Goal: Information Seeking & Learning: Learn about a topic

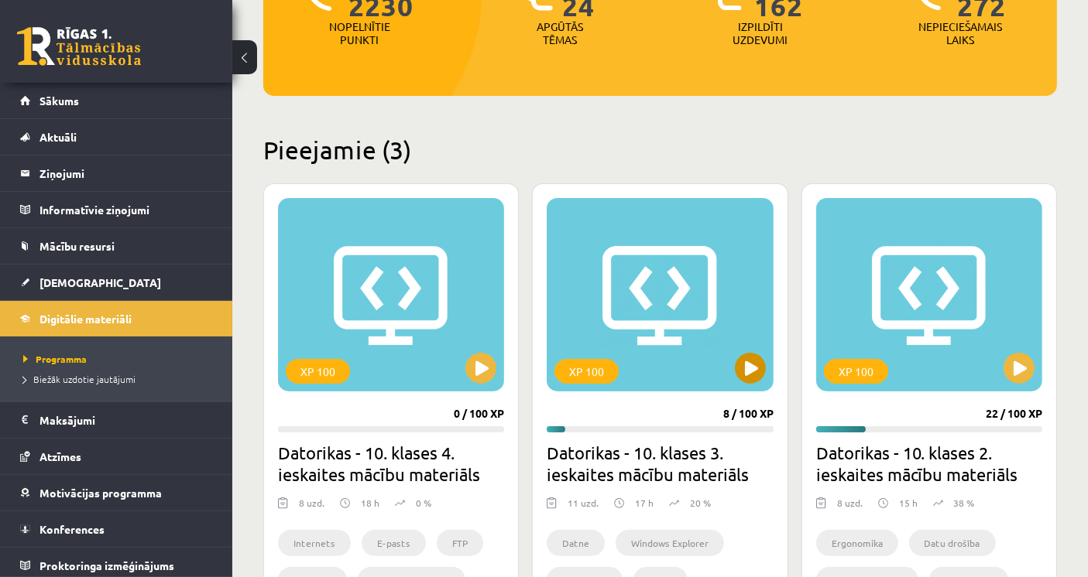
scroll to position [344, 0]
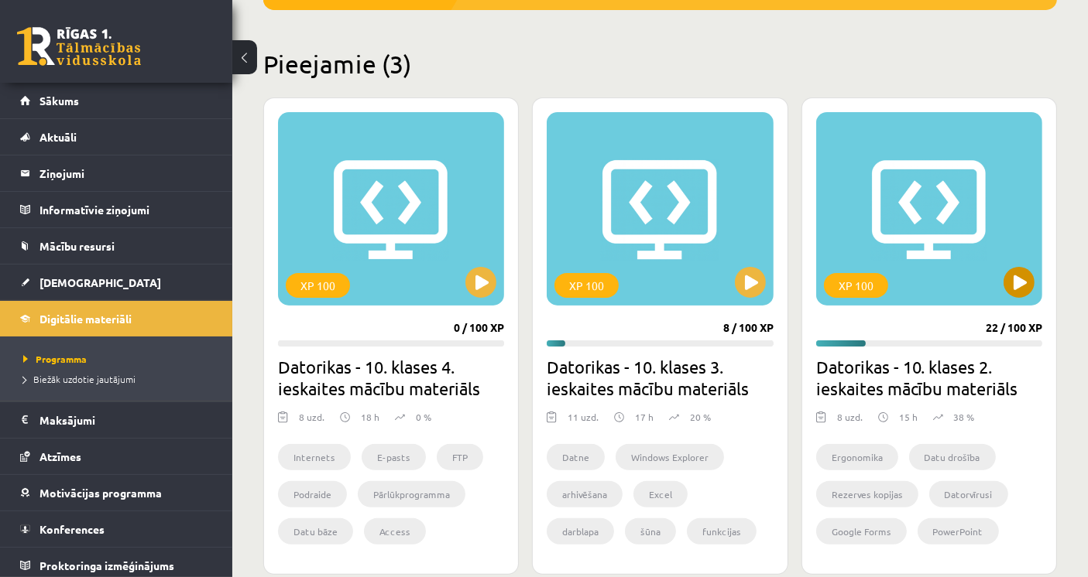
click at [935, 267] on div "XP 100" at bounding box center [929, 209] width 226 height 194
click at [936, 267] on div "XP 100" at bounding box center [929, 209] width 226 height 194
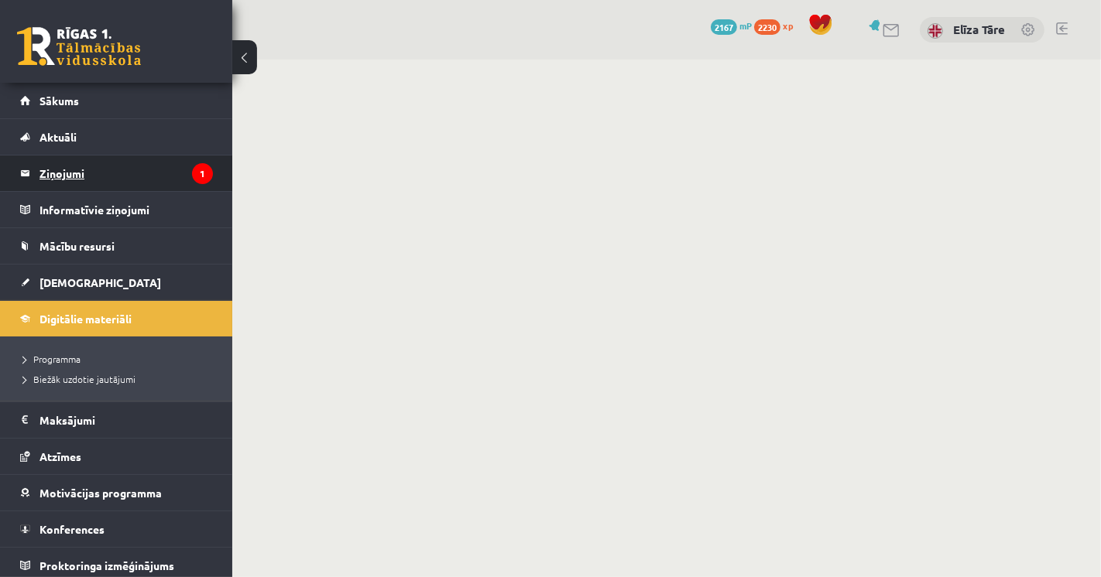
click at [152, 160] on legend "Ziņojumi 1" at bounding box center [125, 174] width 173 height 36
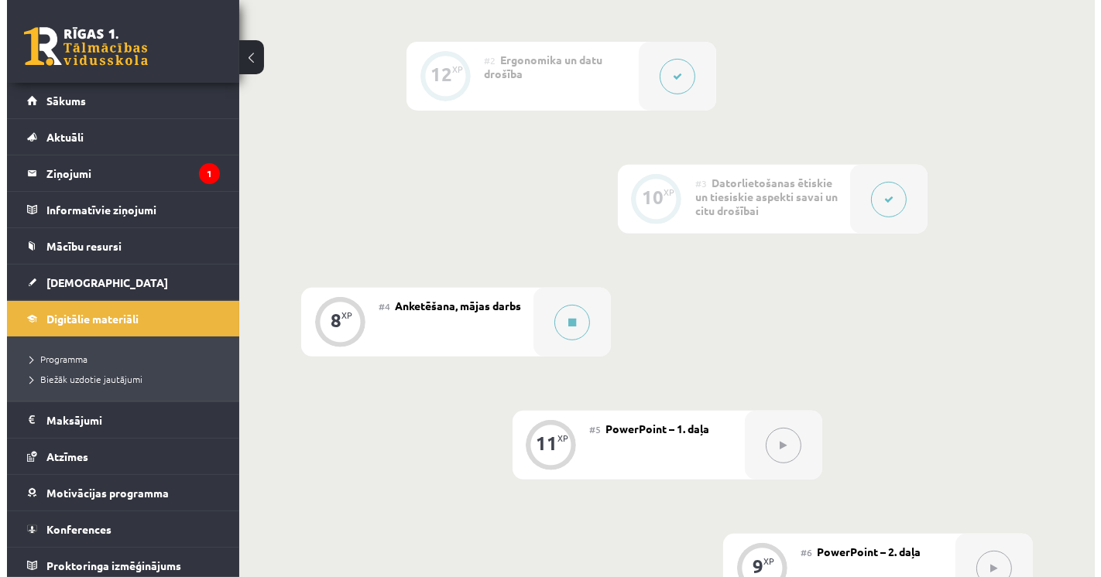
scroll to position [601, 0]
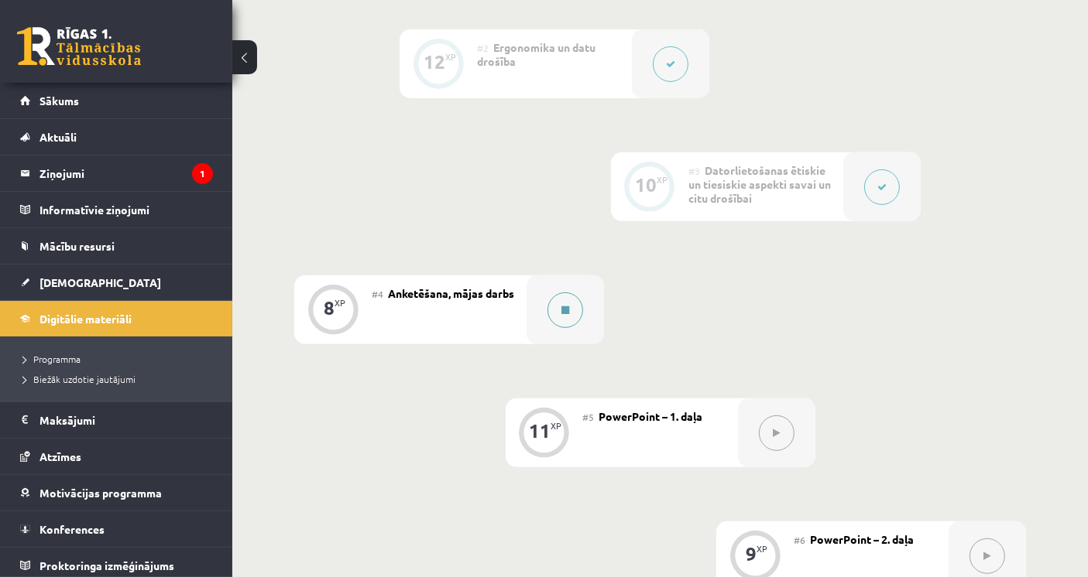
click at [568, 302] on button at bounding box center [565, 311] width 36 height 36
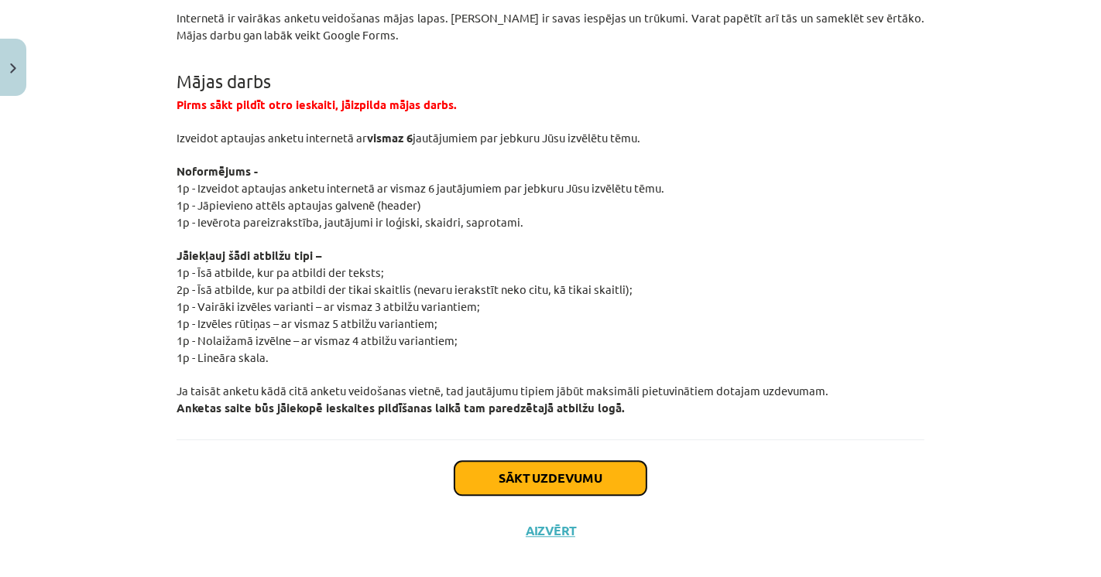
click at [548, 461] on button "Sākt uzdevumu" at bounding box center [550, 478] width 192 height 34
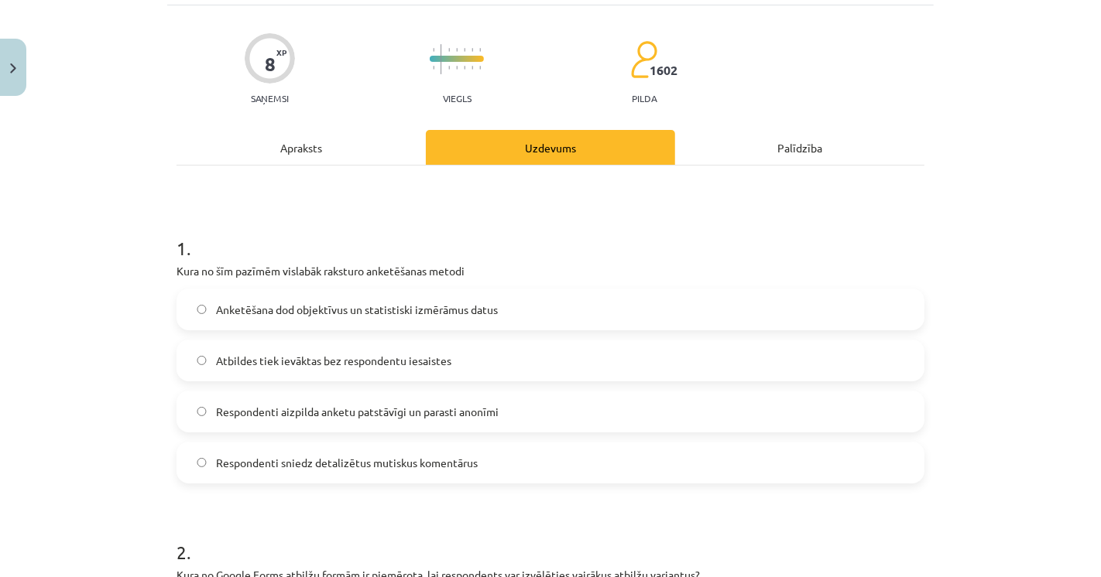
scroll to position [124, 0]
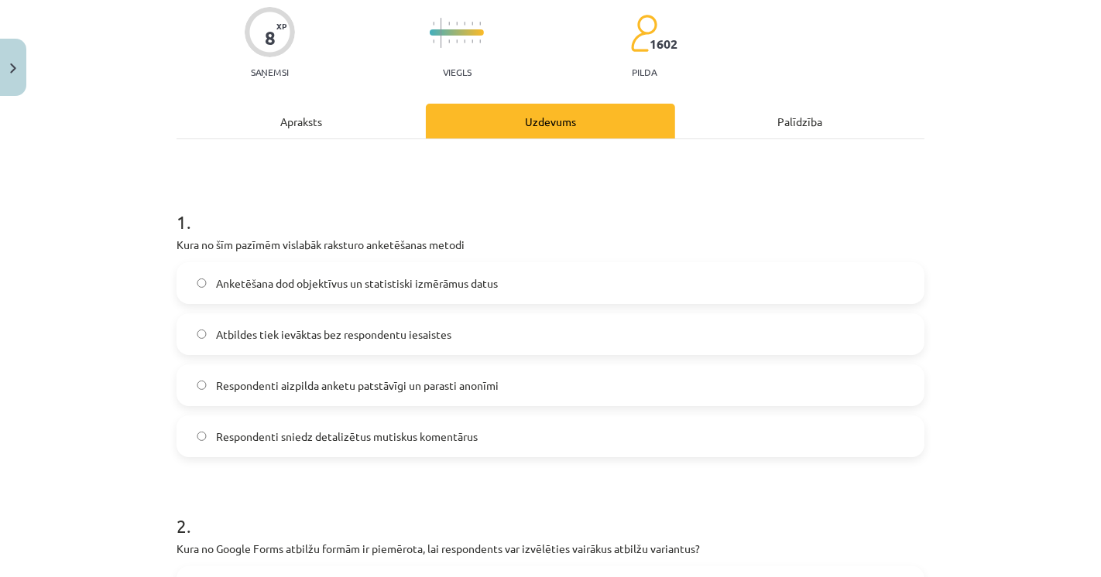
click at [272, 390] on span "Respondenti aizpilda anketu patstāvīgi un parasti anonīmi" at bounding box center [357, 386] width 283 height 16
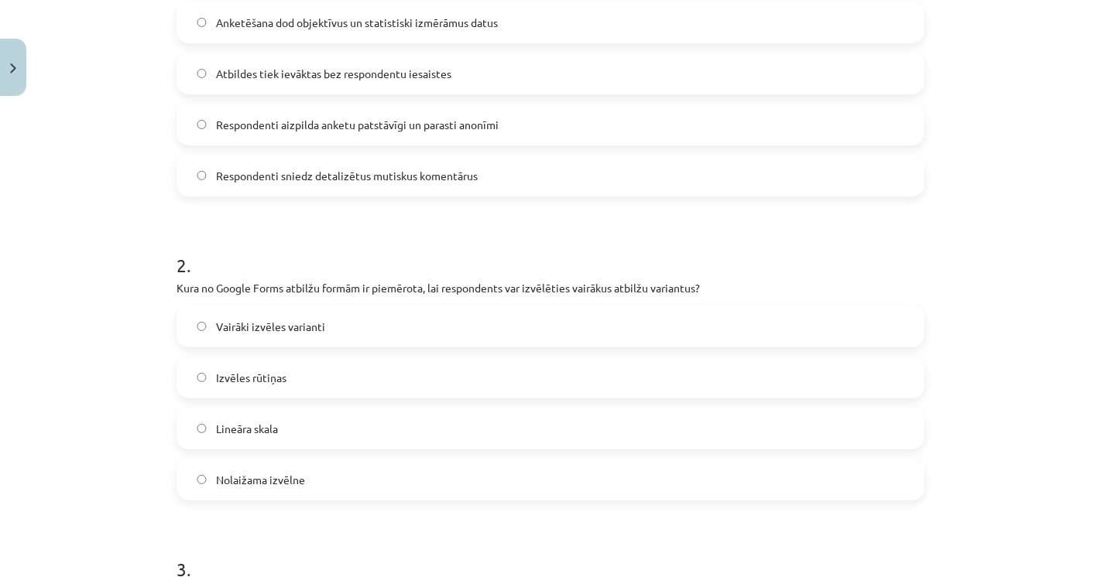
scroll to position [468, 0]
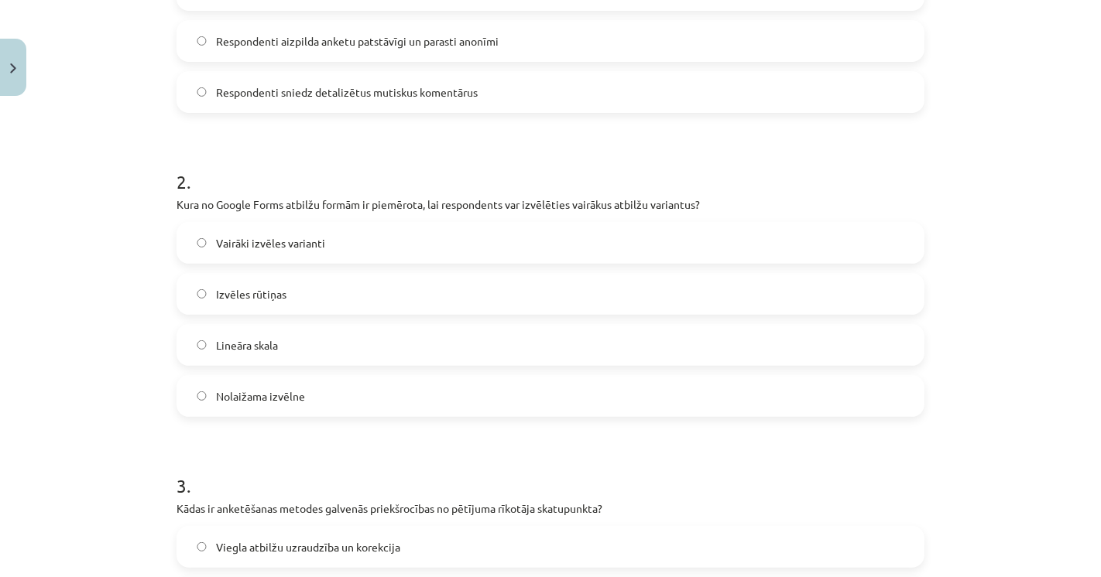
click at [218, 242] on span "Vairāki izvēles varianti" at bounding box center [270, 243] width 109 height 16
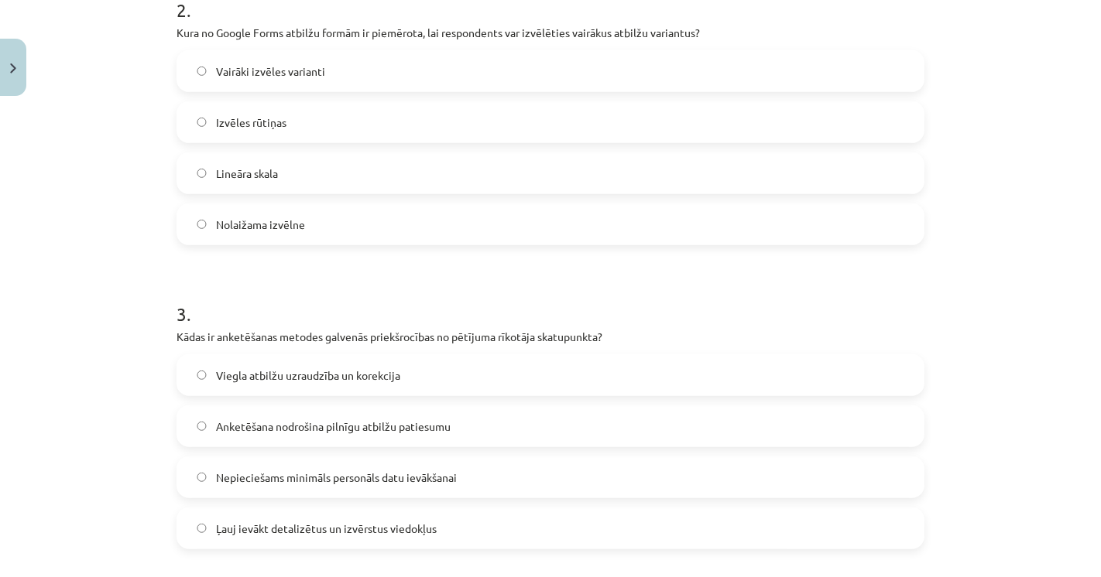
scroll to position [726, 0]
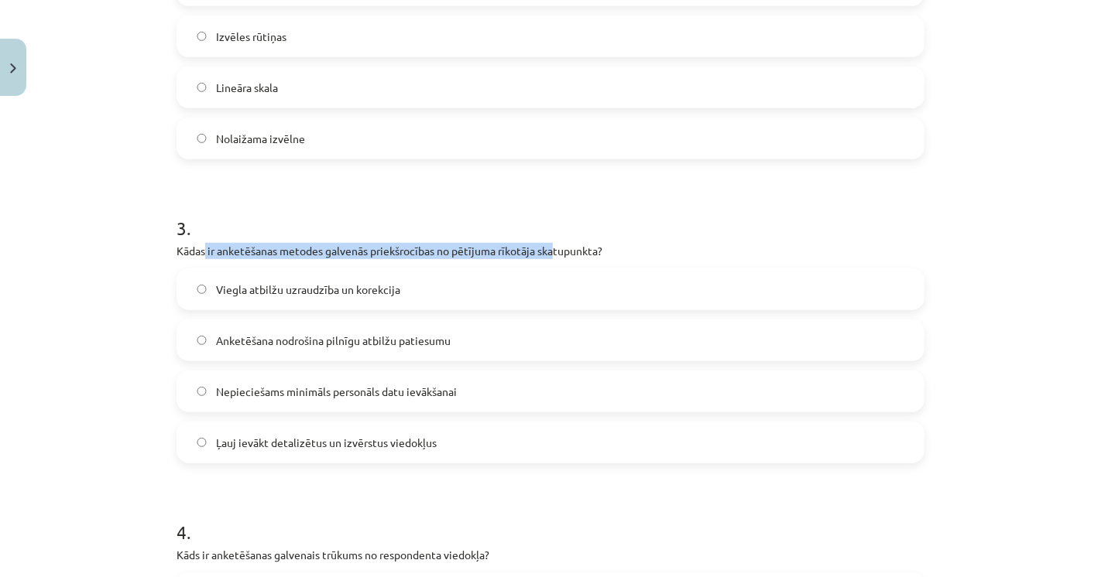
drag, startPoint x: 198, startPoint y: 253, endPoint x: 548, endPoint y: 240, distance: 350.1
click at [548, 240] on div "3 . Kādas ir anketēšanas metodes galvenās priekšrocības no pētījuma rīkotāja sk…" at bounding box center [550, 326] width 748 height 273
click at [384, 285] on span "Viegla atbilžu uzraudzība un korekcija" at bounding box center [308, 290] width 184 height 16
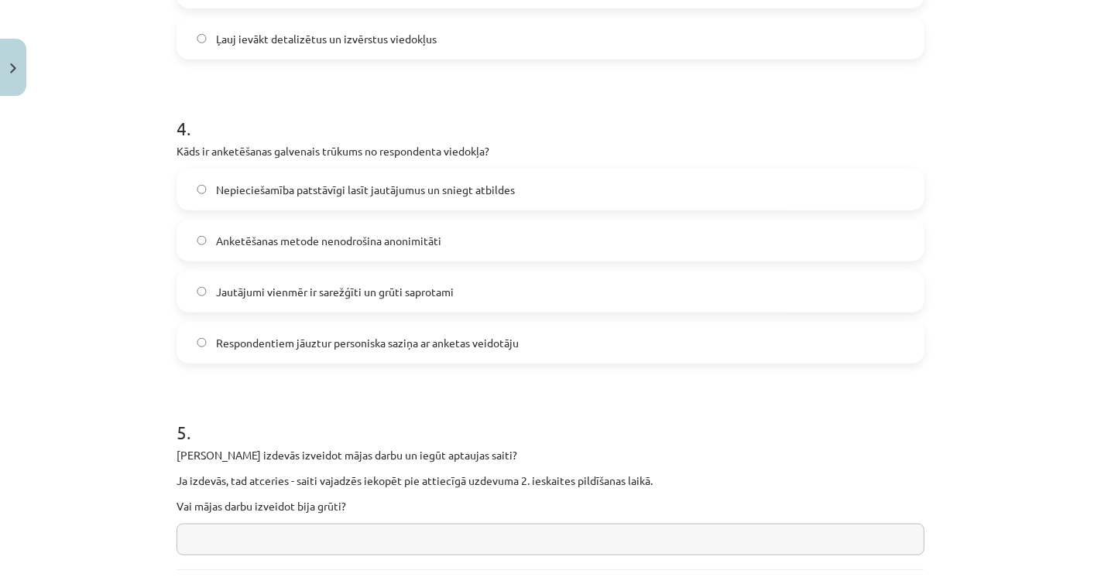
scroll to position [1156, 0]
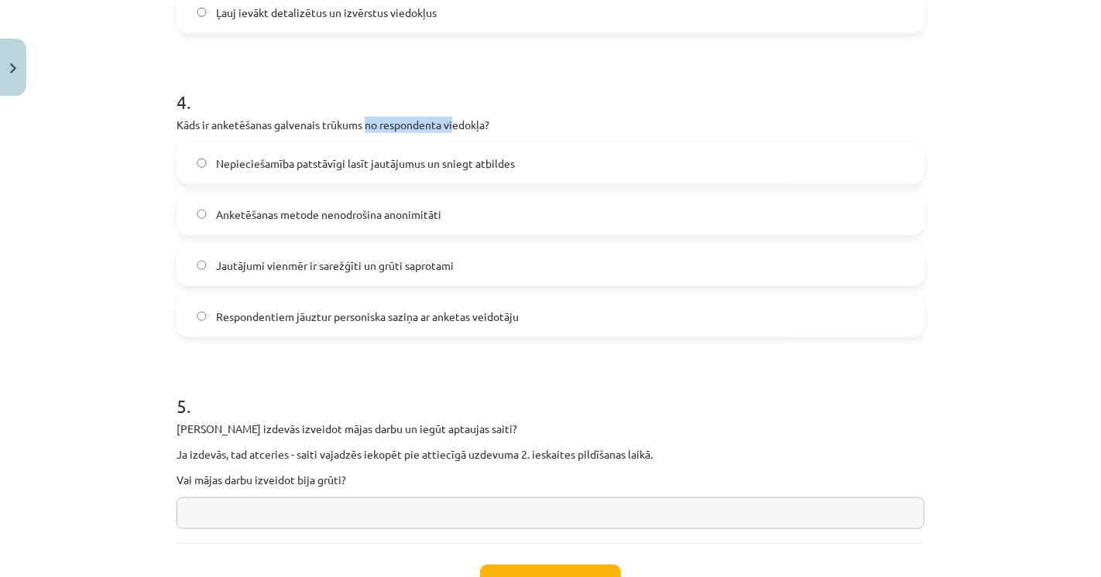
drag, startPoint x: 359, startPoint y: 119, endPoint x: 451, endPoint y: 118, distance: 91.4
click at [451, 118] on p "Kāds ir anketēšanas galvenais trūkums no respondenta viedokļa?" at bounding box center [550, 125] width 748 height 16
drag, startPoint x: 558, startPoint y: 115, endPoint x: 535, endPoint y: 112, distance: 23.4
click at [535, 112] on div "4 . Kāds ir anketēšanas galvenais trūkums no respondenta viedokļa? Nepieciešamī…" at bounding box center [550, 200] width 748 height 273
click at [535, 111] on div "4 . Kāds ir anketēšanas galvenais trūkums no respondenta viedokļa? Nepieciešamī…" at bounding box center [550, 200] width 748 height 273
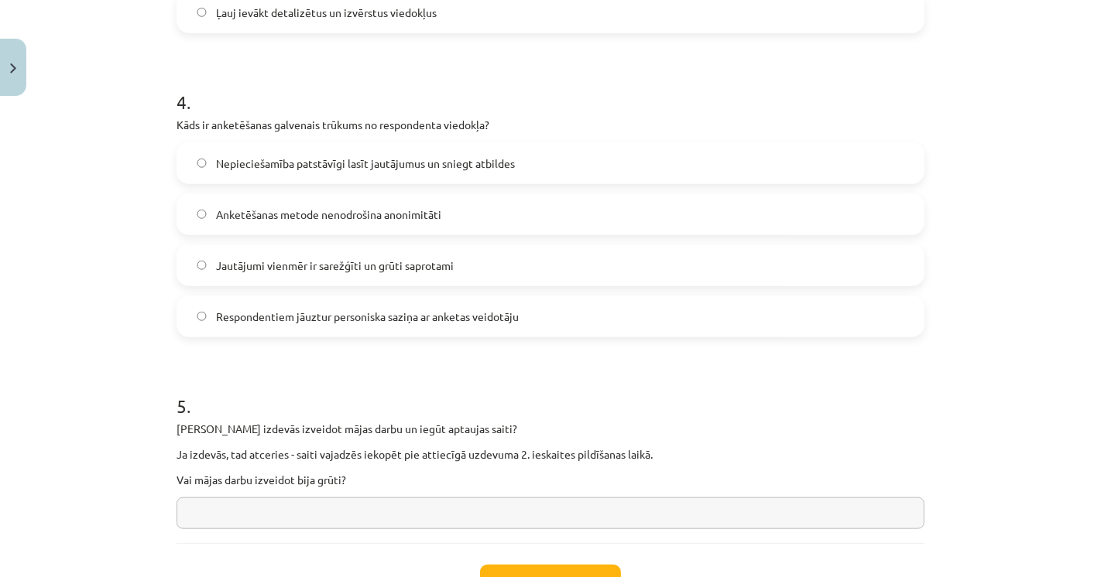
click at [441, 160] on span "Nepieciešamība patstāvīgi lasīt jautājumus un sniegt atbildes" at bounding box center [365, 164] width 299 height 16
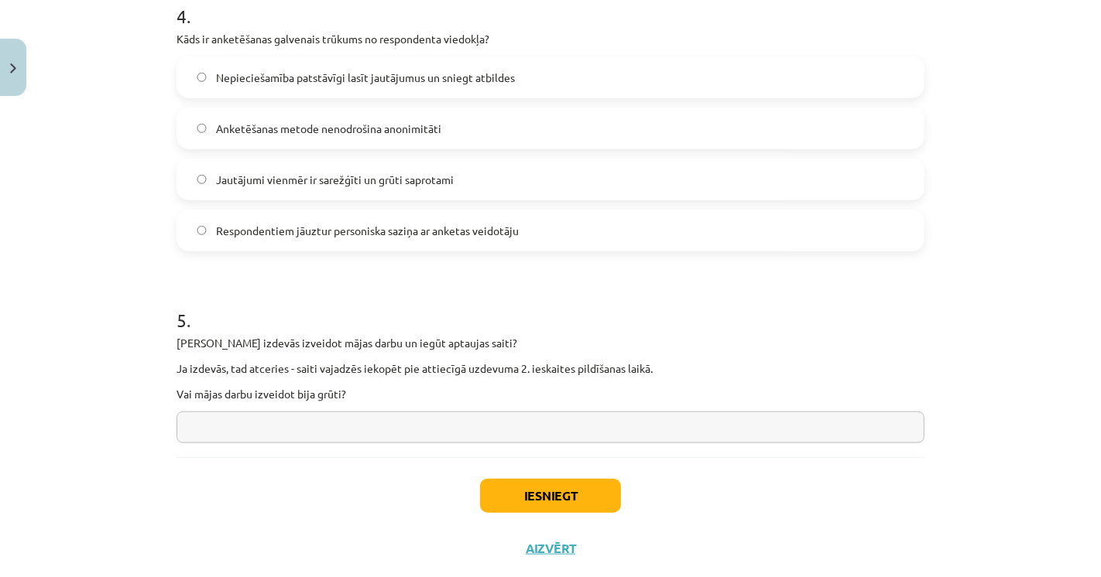
click at [115, 383] on div "Mācību tēma: Datorikas - 10. klases 2. ieskaites mācību materiāls #4 Anketēšana…" at bounding box center [550, 288] width 1101 height 577
click at [373, 419] on input "text" at bounding box center [550, 428] width 748 height 32
type input "**********"
drag, startPoint x: 270, startPoint y: 485, endPoint x: 283, endPoint y: 481, distance: 14.0
click at [283, 481] on div "Iesniegt Aizvērt" at bounding box center [550, 511] width 748 height 108
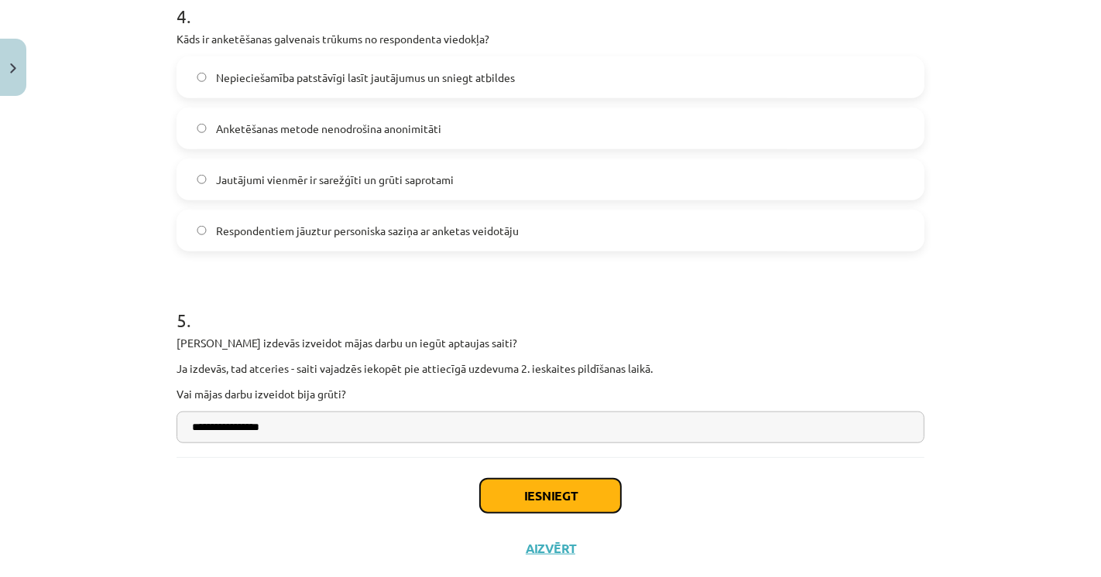
click at [509, 502] on button "Iesniegt" at bounding box center [550, 496] width 141 height 34
click at [416, 525] on div "Iesniegt Aizvērt" at bounding box center [550, 511] width 748 height 108
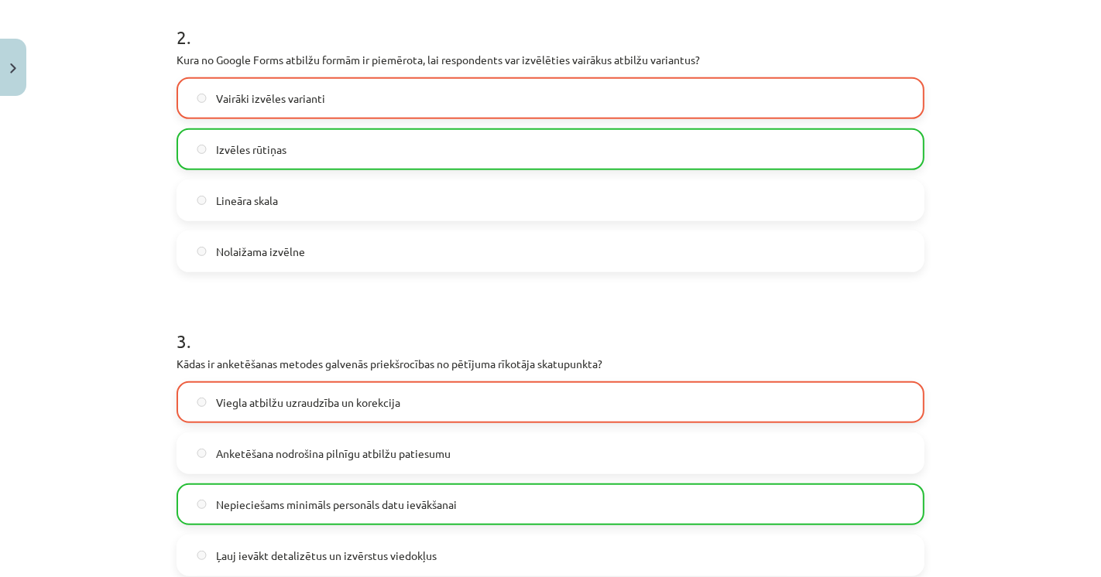
scroll to position [640, 0]
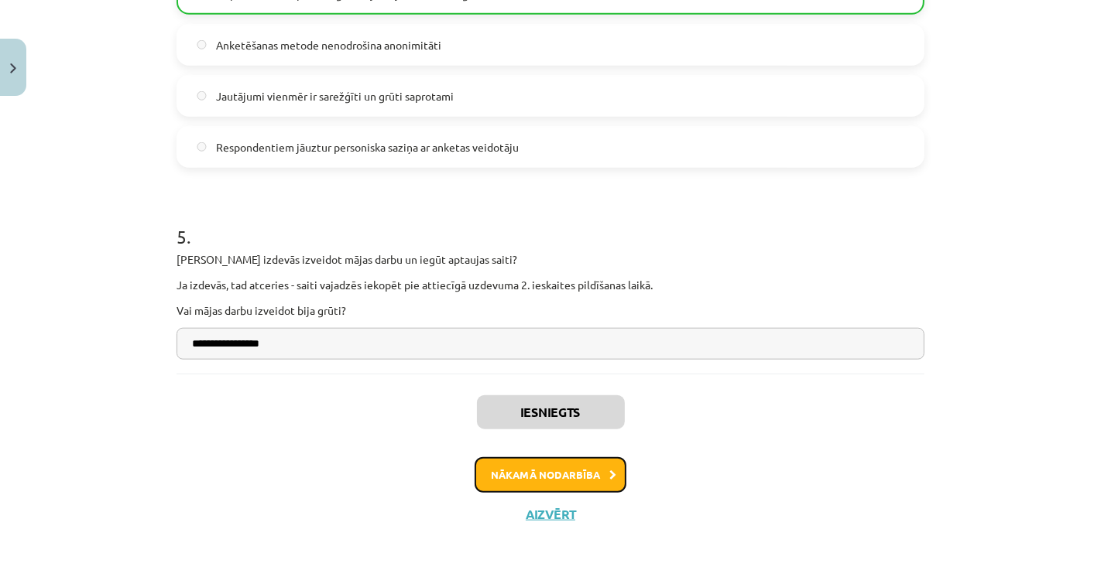
click at [597, 469] on button "Nākamā nodarbība" at bounding box center [551, 475] width 152 height 36
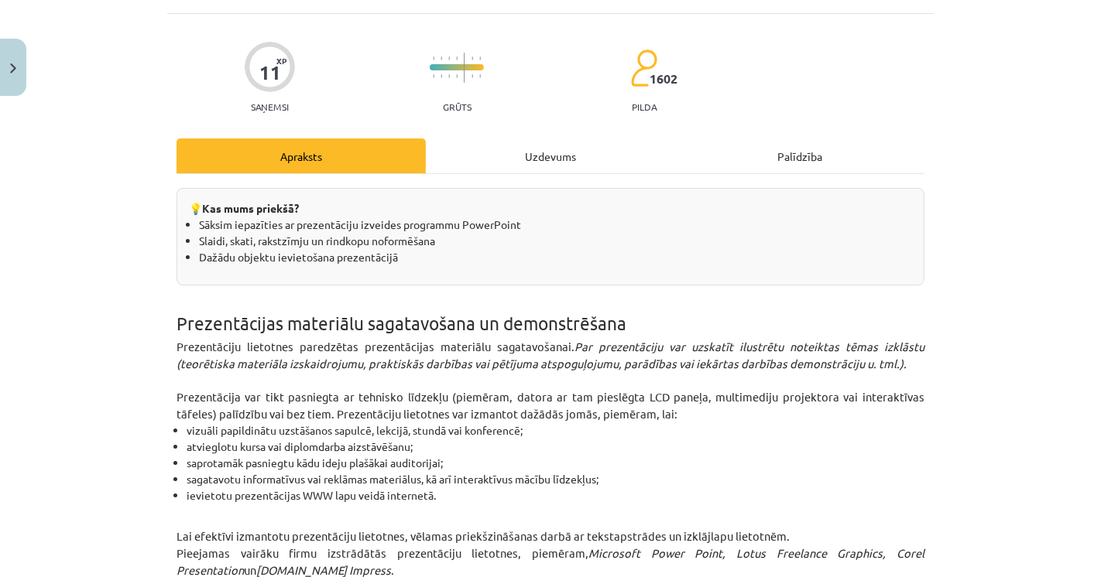
scroll to position [38, 0]
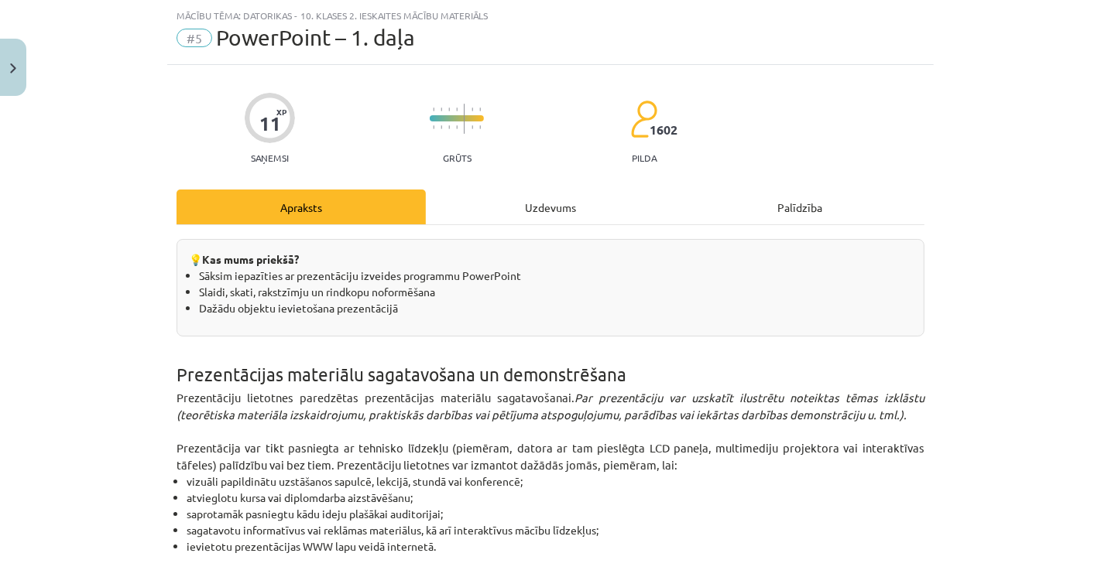
click at [117, 255] on div "Mācību tēma: Datorikas - 10. klases 2. ieskaites mācību materiāls #5 PowerPoint…" at bounding box center [550, 288] width 1101 height 577
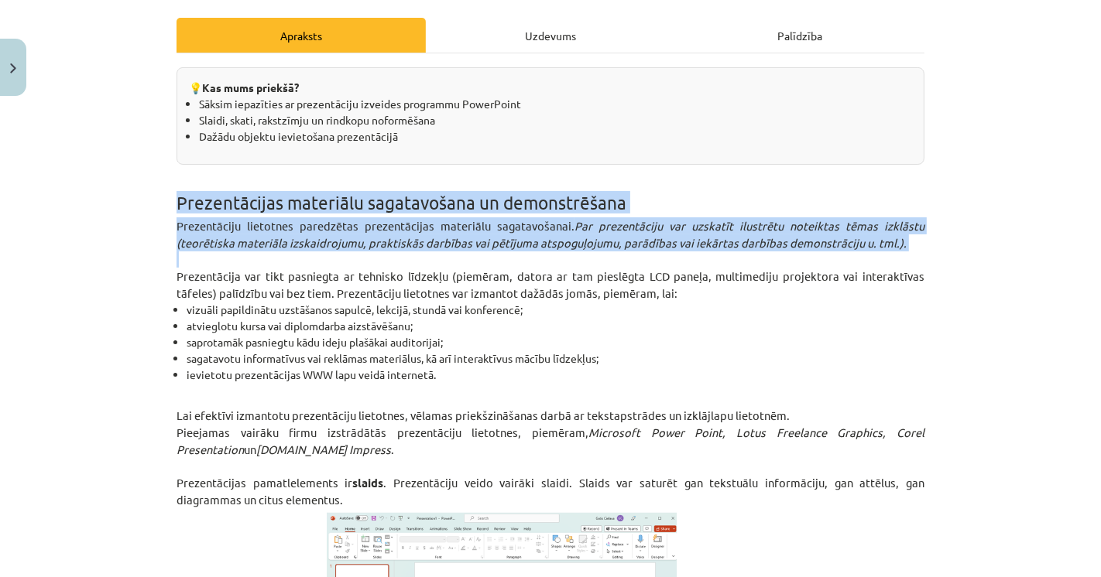
drag, startPoint x: 164, startPoint y: 204, endPoint x: 608, endPoint y: 259, distance: 446.9
click at [608, 259] on p at bounding box center [550, 260] width 748 height 16
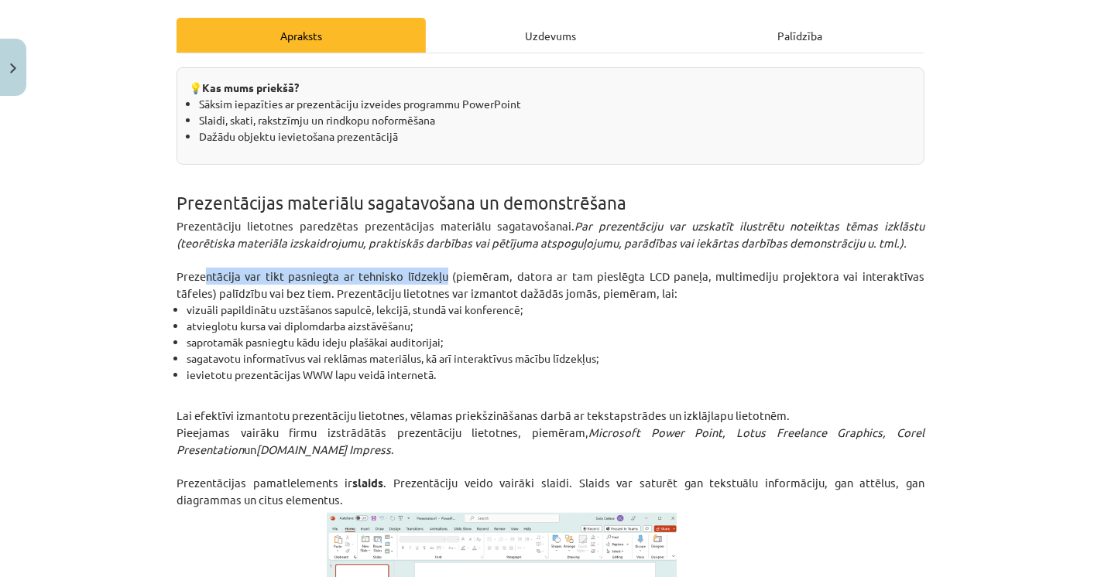
drag, startPoint x: 201, startPoint y: 272, endPoint x: 426, endPoint y: 271, distance: 224.5
click at [426, 271] on span "Prezentācija var tikt pasniegta ar tehnisko līdzekļu (piemēram, datora ar tam p…" at bounding box center [550, 285] width 748 height 32
drag, startPoint x: 472, startPoint y: 274, endPoint x: 519, endPoint y: 274, distance: 47.2
click at [516, 274] on span "Prezentācija var tikt pasniegta ar tehnisko līdzekļu (piemēram, datora ar tam p…" at bounding box center [550, 285] width 748 height 32
drag, startPoint x: 561, startPoint y: 271, endPoint x: 601, endPoint y: 270, distance: 40.3
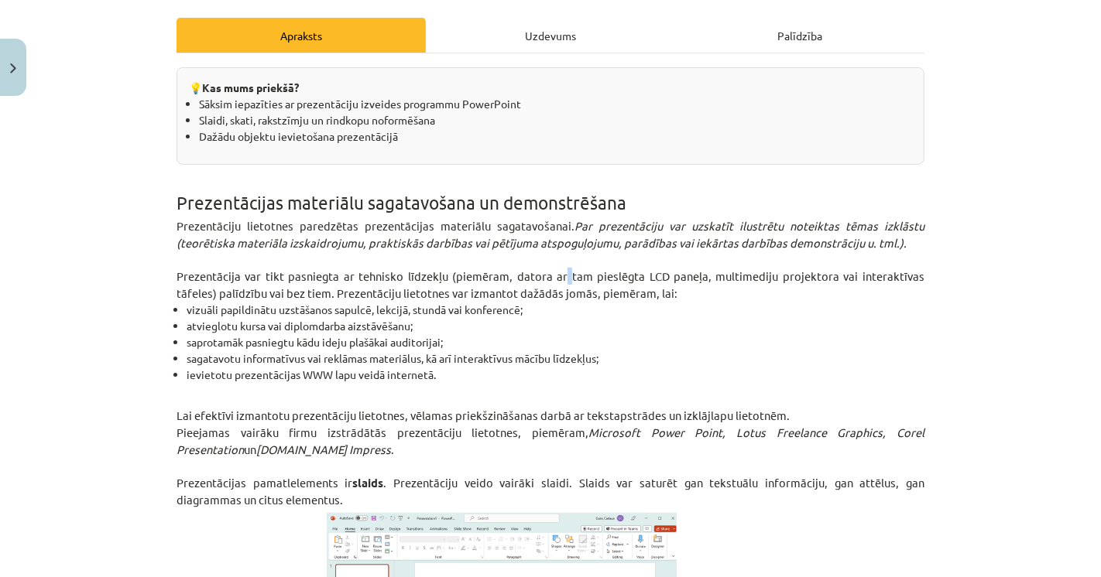
click at [588, 271] on span "Prezentācija var tikt pasniegta ar tehnisko līdzekļu (piemēram, datora ar tam p…" at bounding box center [550, 285] width 748 height 32
drag, startPoint x: 601, startPoint y: 270, endPoint x: 666, endPoint y: 270, distance: 64.2
click at [614, 270] on span "Prezentācija var tikt pasniegta ar tehnisko līdzekļu (piemēram, datora ar tam p…" at bounding box center [550, 285] width 748 height 32
drag, startPoint x: 666, startPoint y: 270, endPoint x: 715, endPoint y: 270, distance: 49.5
click at [691, 270] on span "Prezentācija var tikt pasniegta ar tehnisko līdzekļu (piemēram, datora ar tam p…" at bounding box center [550, 285] width 748 height 32
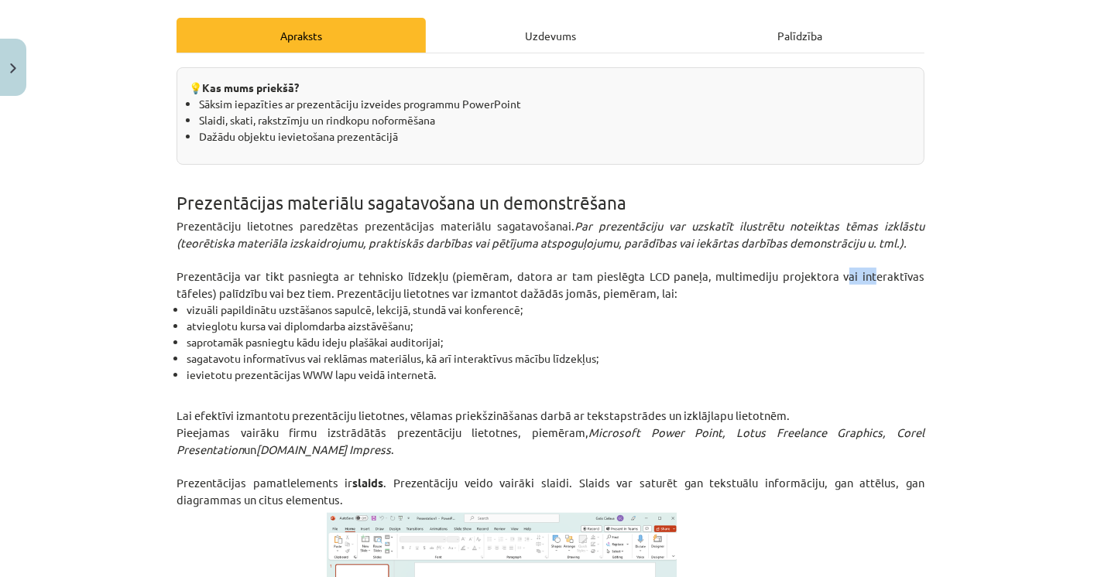
click at [853, 285] on p "Prezentācija var tikt pasniegta ar tehnisko līdzekļu (piemēram, datora ar tam p…" at bounding box center [550, 285] width 748 height 34
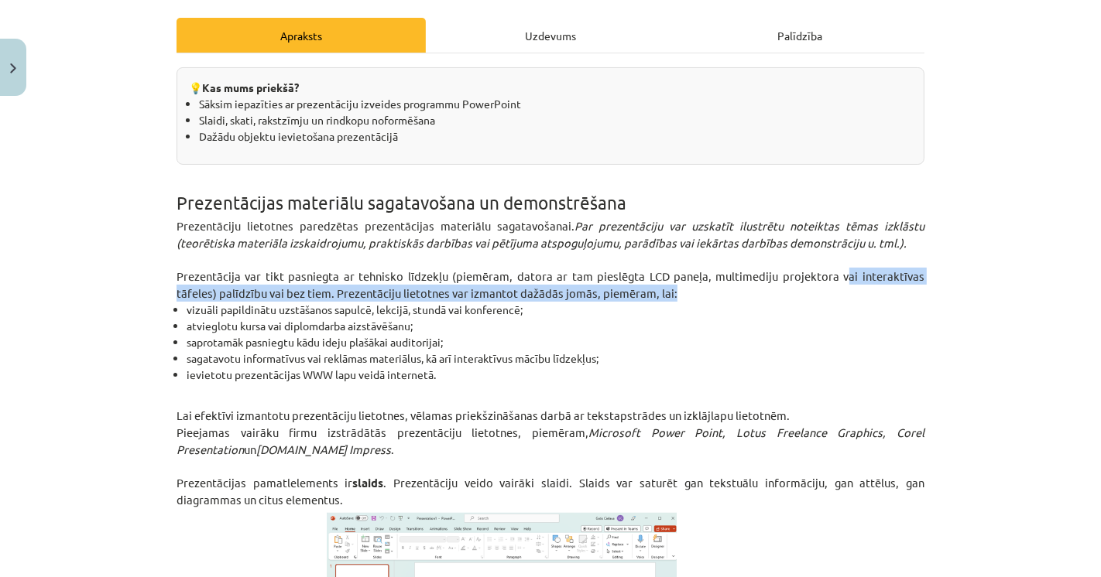
click at [867, 284] on p "Prezentācija var tikt pasniegta ar tehnisko līdzekļu (piemēram, datora ar tam p…" at bounding box center [550, 285] width 748 height 34
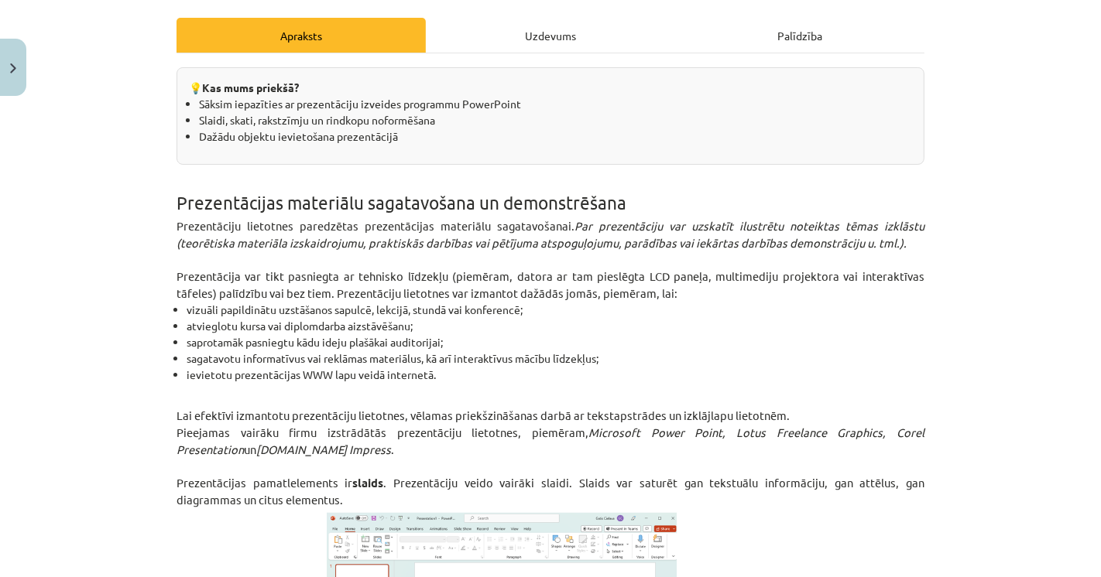
click at [202, 310] on li "vizuāli papildinātu uzstāšanos sapulcē, lekcijā, stundā vai konferencē;" at bounding box center [556, 310] width 738 height 16
drag, startPoint x: 214, startPoint y: 288, endPoint x: 367, endPoint y: 299, distance: 152.9
click at [302, 296] on span "Prezentācija var tikt pasniegta ar tehnisko līdzekļu (piemēram, datora ar tam p…" at bounding box center [550, 285] width 748 height 32
drag, startPoint x: 367, startPoint y: 299, endPoint x: 418, endPoint y: 301, distance: 51.1
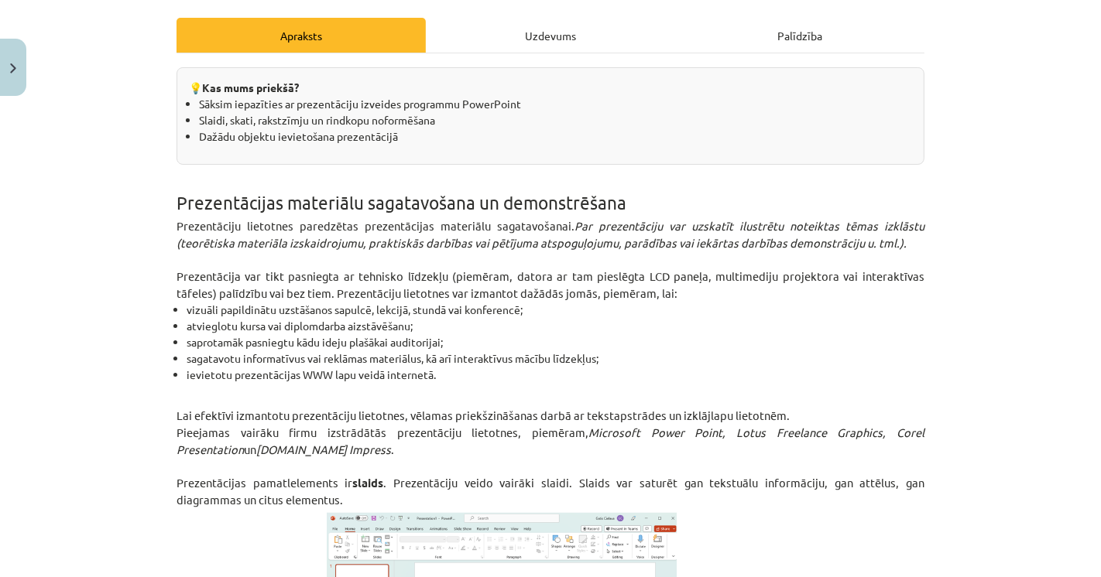
drag, startPoint x: 418, startPoint y: 301, endPoint x: 468, endPoint y: 290, distance: 50.9
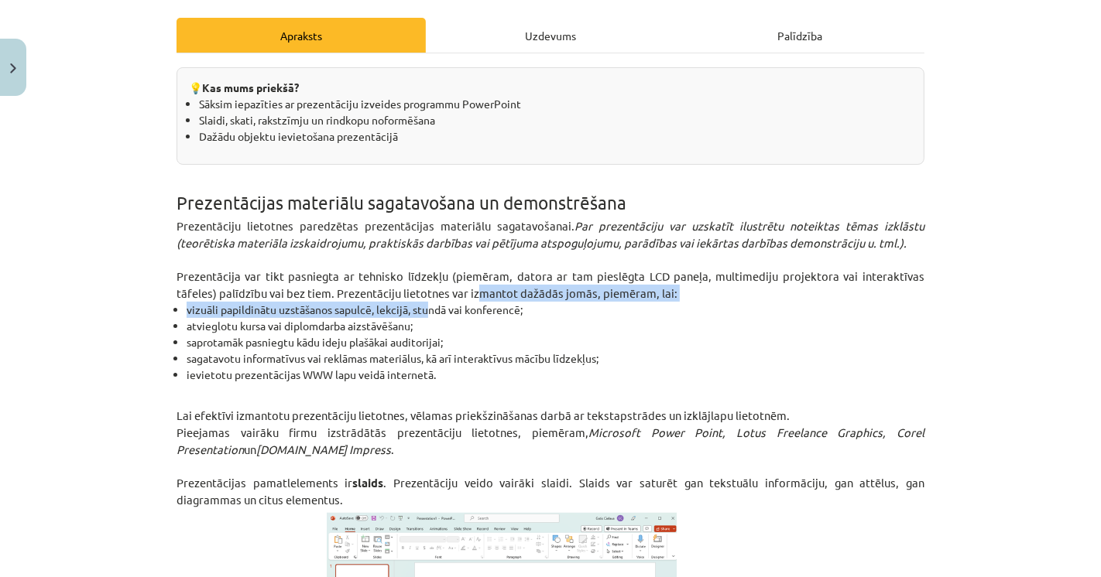
click at [502, 290] on span "Prezentācija var tikt pasniegta ar tehnisko līdzekļu (piemēram, datora ar tam p…" at bounding box center [550, 285] width 748 height 32
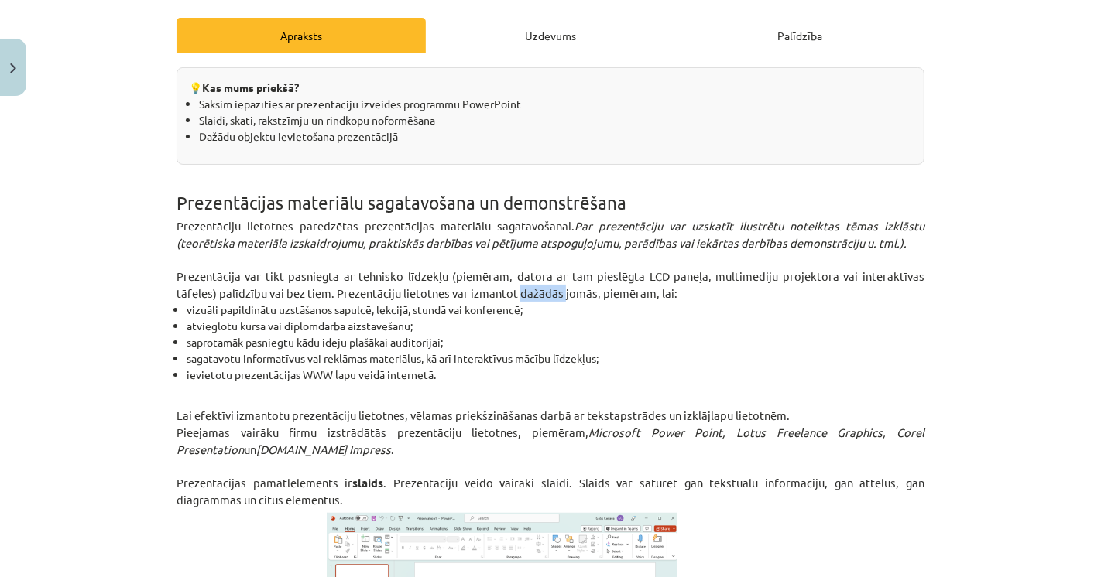
click at [502, 290] on span "Prezentācija var tikt pasniegta ar tehnisko līdzekļu (piemēram, datora ar tam p…" at bounding box center [550, 285] width 748 height 32
click at [214, 309] on li "vizuāli papildinātu uzstāšanos sapulcē, lekcijā, stundā vai konferencē;" at bounding box center [556, 310] width 738 height 16
drag, startPoint x: 215, startPoint y: 309, endPoint x: 334, endPoint y: 309, distance: 118.4
click at [236, 309] on li "vizuāli papildinātu uzstāšanos sapulcē, lekcijā, stundā vai konferencē;" at bounding box center [556, 310] width 738 height 16
drag, startPoint x: 334, startPoint y: 309, endPoint x: 378, endPoint y: 303, distance: 44.5
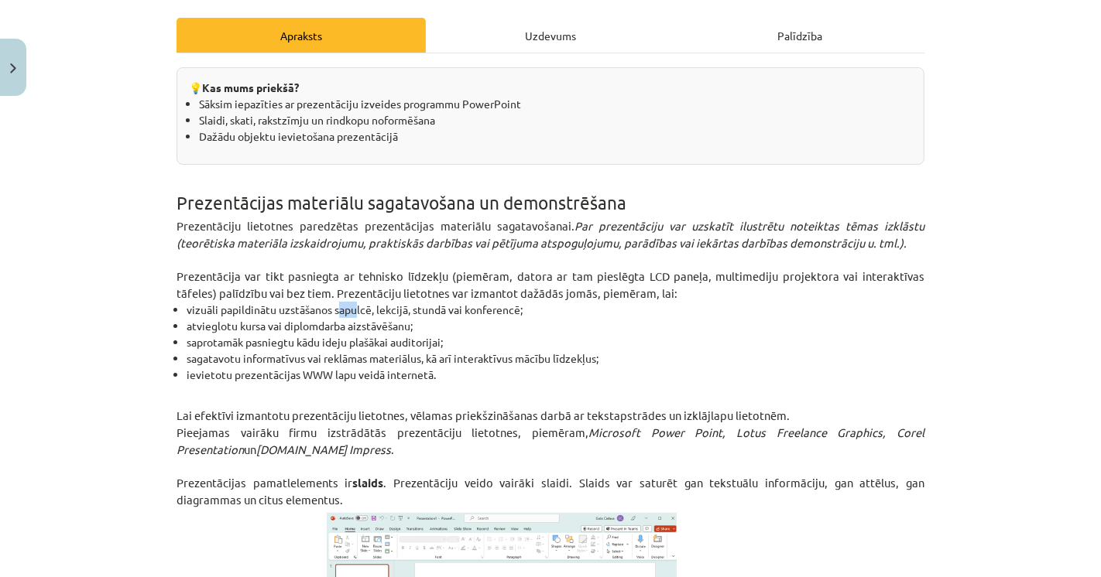
click at [365, 306] on li "vizuāli papildinātu uzstāšanos sapulcē, lekcijā, stundā vai konferencē;" at bounding box center [556, 310] width 738 height 16
drag, startPoint x: 378, startPoint y: 303, endPoint x: 420, endPoint y: 306, distance: 41.9
click at [413, 304] on li "vizuāli papildinātu uzstāšanos sapulcē, lekcijā, stundā vai konferencē;" at bounding box center [556, 310] width 738 height 16
click at [464, 307] on li "vizuāli papildinātu uzstāšanos sapulcē, lekcijā, stundā vai konferencē;" at bounding box center [556, 310] width 738 height 16
click at [199, 326] on li "atvieglotu kursa vai diplomdarba aizstāvēšanu;" at bounding box center [556, 326] width 738 height 16
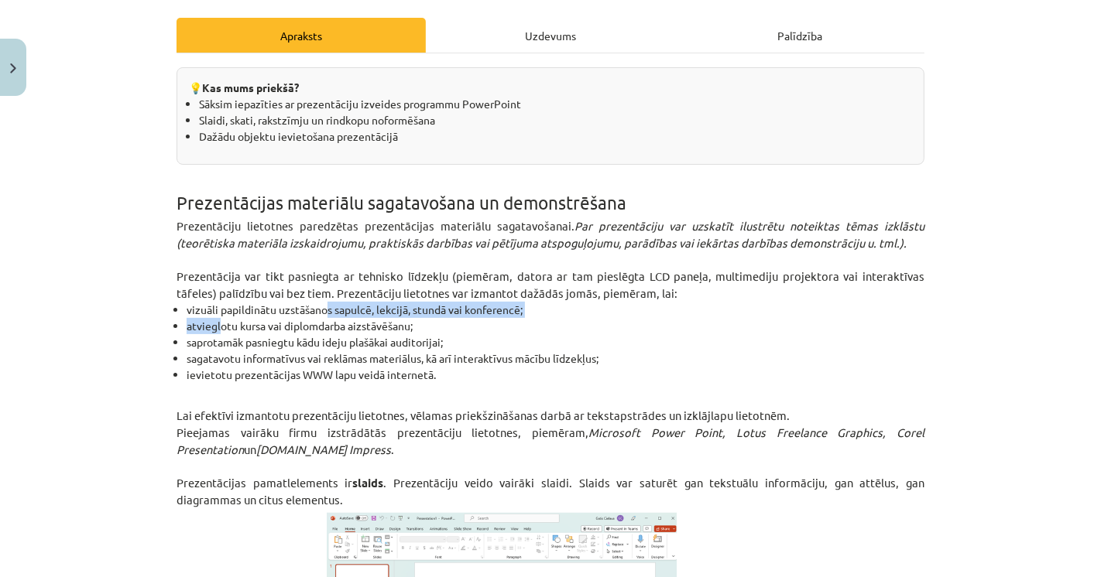
drag, startPoint x: 261, startPoint y: 315, endPoint x: 347, endPoint y: 315, distance: 85.9
click at [333, 313] on ul "vizuāli papildinātu uzstāšanos sapulcē, lekcijā, stundā vai konferencē; atviegl…" at bounding box center [550, 342] width 748 height 81
drag, startPoint x: 378, startPoint y: 320, endPoint x: 388, endPoint y: 320, distance: 10.1
click at [380, 320] on li "atvieglotu kursa vai diplomdarba aizstāvēšanu;" at bounding box center [556, 326] width 738 height 16
click at [390, 319] on li "atvieglotu kursa vai diplomdarba aizstāvēšanu;" at bounding box center [556, 326] width 738 height 16
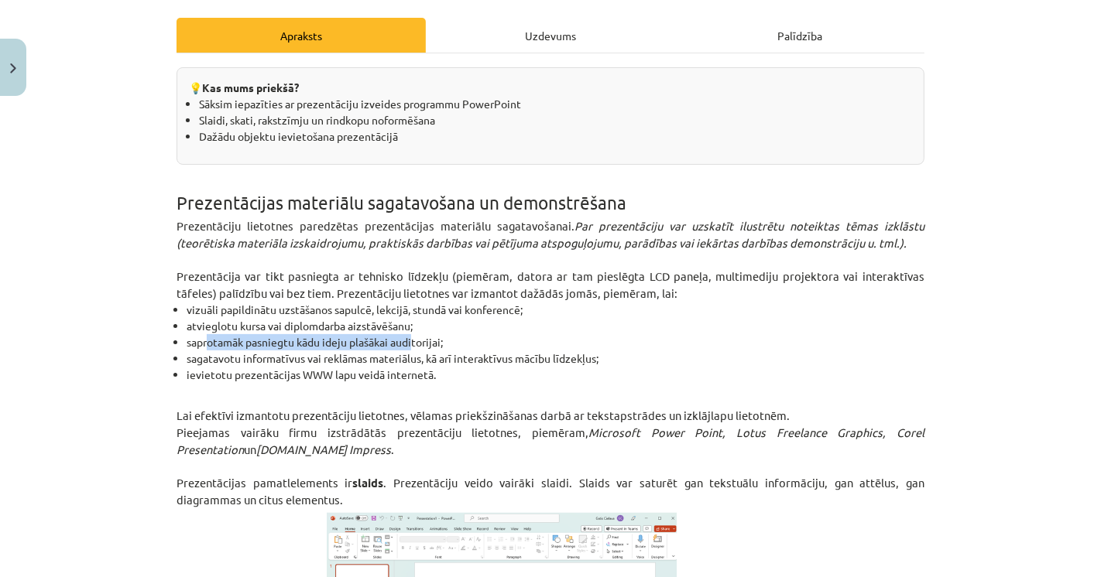
drag, startPoint x: 199, startPoint y: 337, endPoint x: 407, endPoint y: 339, distance: 208.2
click at [407, 339] on li "saprotamāk pasniegtu kādu ideju plašākai auditorijai;" at bounding box center [556, 342] width 738 height 16
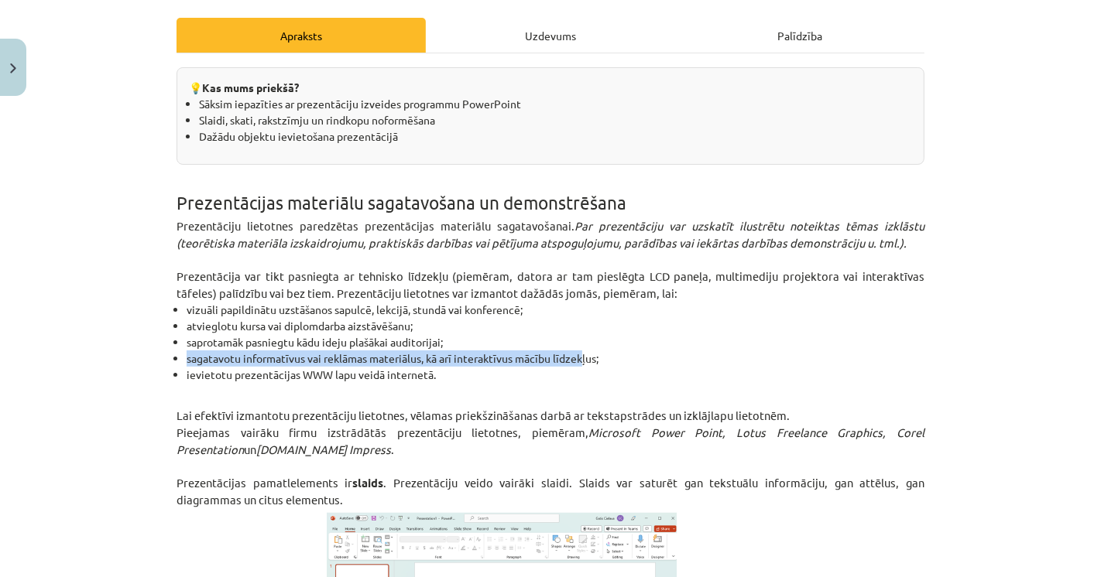
drag, startPoint x: 159, startPoint y: 351, endPoint x: 576, endPoint y: 355, distance: 417.2
click at [576, 355] on div "Mācību tēma: Datorikas - 10. klases 2. ieskaites mācību materiāls #5 PowerPoint…" at bounding box center [550, 288] width 1101 height 577
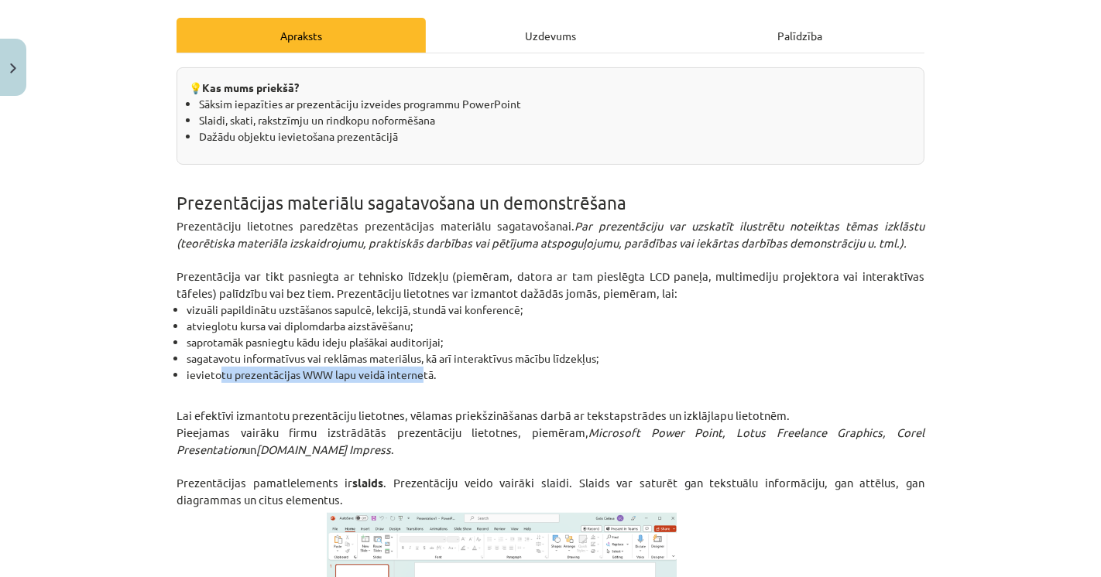
drag, startPoint x: 215, startPoint y: 375, endPoint x: 414, endPoint y: 373, distance: 198.9
click at [414, 373] on li "ievietotu prezentācijas WWW lapu veidā internetā." at bounding box center [556, 375] width 738 height 16
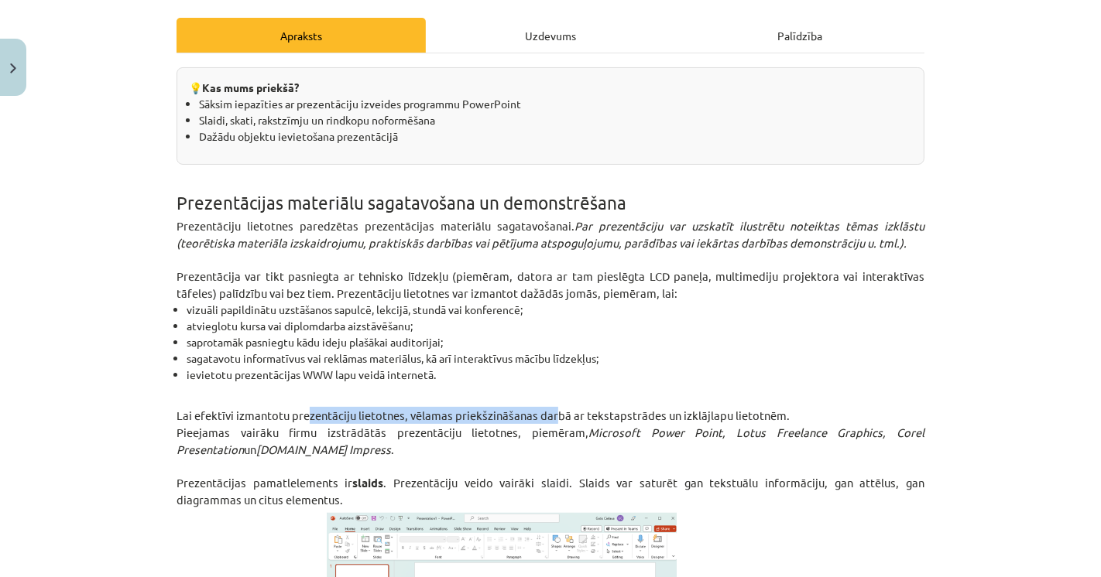
drag, startPoint x: 353, startPoint y: 407, endPoint x: 545, endPoint y: 406, distance: 192.0
click at [545, 407] on p "Lai efektīvi izmantotu prezentāciju lietotnes, vēlamas priekšzināšanas darbā ar…" at bounding box center [550, 415] width 748 height 17
click at [545, 408] on span "Lai efektīvi izmantotu prezentāciju lietotnes, vēlamas priekšzināšanas darbā ar…" at bounding box center [482, 415] width 613 height 15
click at [588, 408] on span "Lai efektīvi izmantotu prezentāciju lietotnes, vēlamas priekšzināšanas darbā ar…" at bounding box center [482, 415] width 613 height 15
drag, startPoint x: 593, startPoint y: 407, endPoint x: 622, endPoint y: 409, distance: 28.7
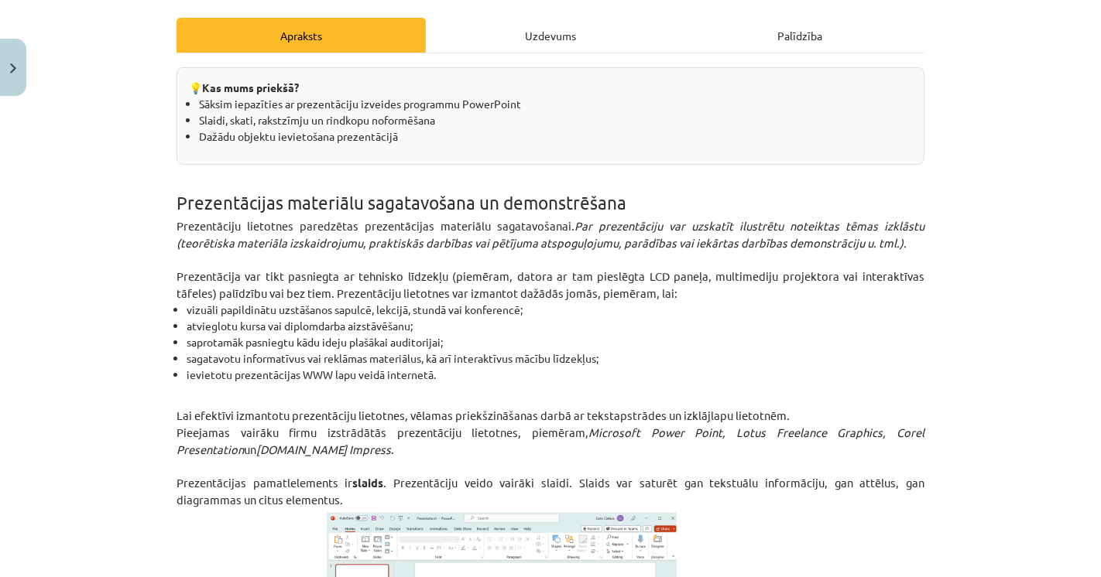
click at [608, 408] on span "Lai efektīvi izmantotu prezentāciju lietotnes, vēlamas priekšzināšanas darbā ar…" at bounding box center [482, 415] width 613 height 15
drag, startPoint x: 630, startPoint y: 410, endPoint x: 690, endPoint y: 416, distance: 59.8
click at [649, 412] on span "Lai efektīvi izmantotu prezentāciju lietotnes, vēlamas priekšzināšanas darbā ar…" at bounding box center [482, 415] width 613 height 15
drag, startPoint x: 690, startPoint y: 416, endPoint x: 732, endPoint y: 416, distance: 41.8
click at [710, 416] on span "Lai efektīvi izmantotu prezentāciju lietotnes, vēlamas priekšzināšanas darbā ar…" at bounding box center [482, 415] width 613 height 15
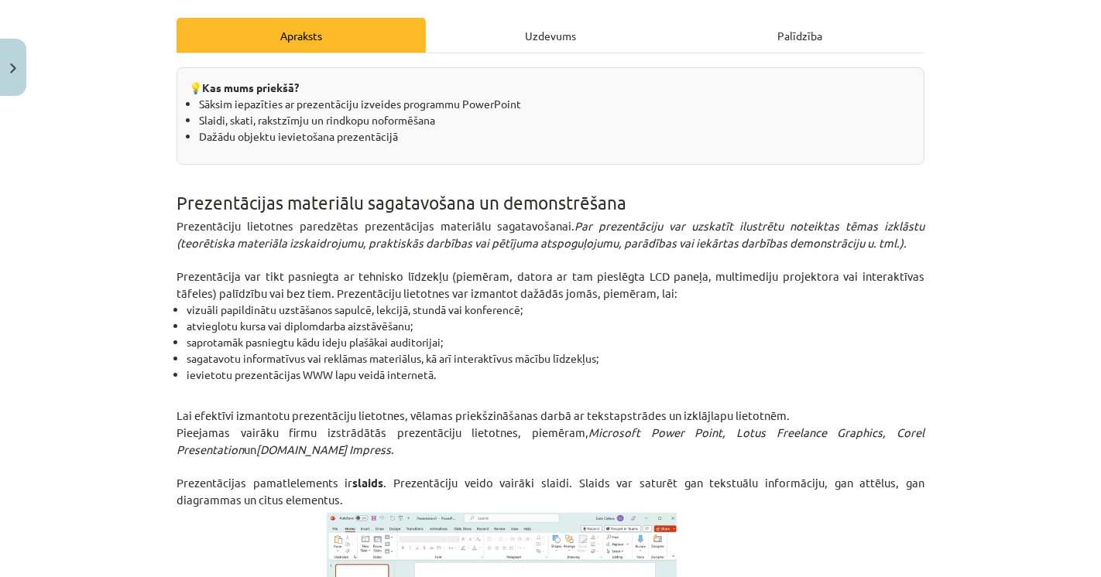
click at [732, 416] on span "Lai efektīvi izmantotu prezentāciju lietotnes, vēlamas priekšzināšanas darbā ar…" at bounding box center [482, 415] width 613 height 15
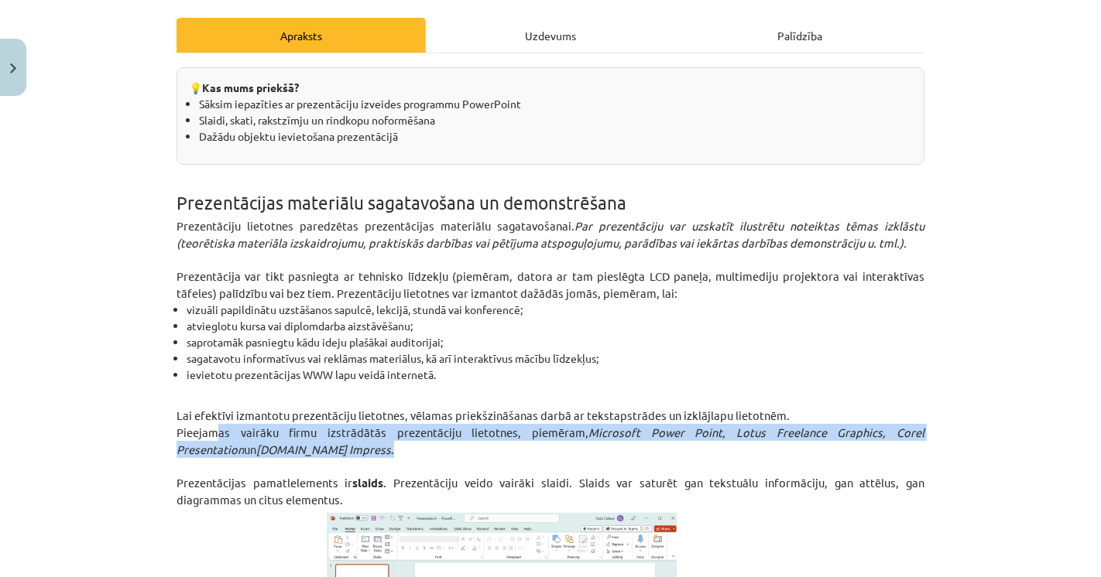
drag, startPoint x: 286, startPoint y: 438, endPoint x: 336, endPoint y: 451, distance: 51.3
click at [355, 447] on p "Pieejamas vairāku firmu izstrādātās prezentāciju lietotnes, piemēram, Microsoft…" at bounding box center [550, 441] width 748 height 34
click at [336, 451] on p "Pieejamas vairāku firmu izstrādātās prezentāciju lietotnes, piemēram, Microsoft…" at bounding box center [550, 441] width 748 height 34
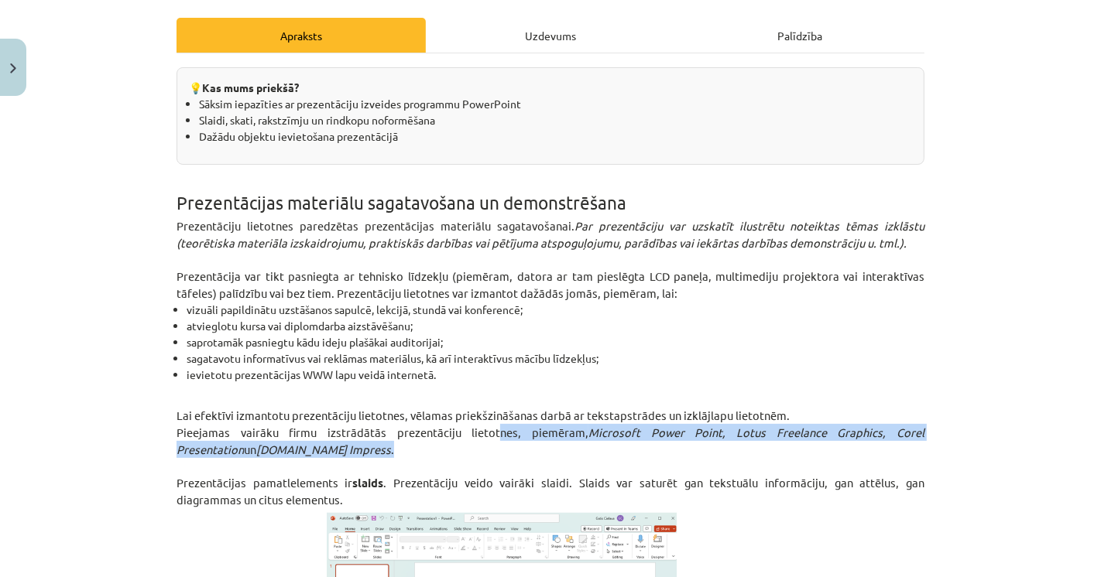
drag, startPoint x: 503, startPoint y: 437, endPoint x: 650, endPoint y: 456, distance: 148.3
click at [634, 455] on p "Pieejamas vairāku firmu izstrādātās prezentāciju lietotnes, piemēram, Microsoft…" at bounding box center [550, 441] width 748 height 34
click at [723, 451] on p "Pieejamas vairāku firmu izstrādātās prezentāciju lietotnes, piemēram, Microsoft…" at bounding box center [550, 441] width 748 height 34
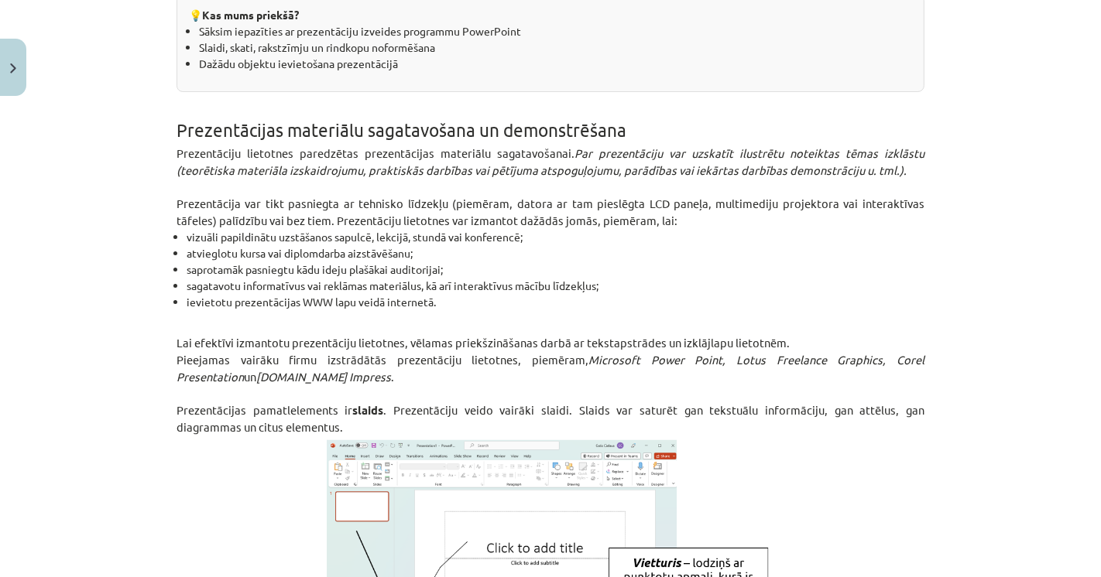
scroll to position [382, 0]
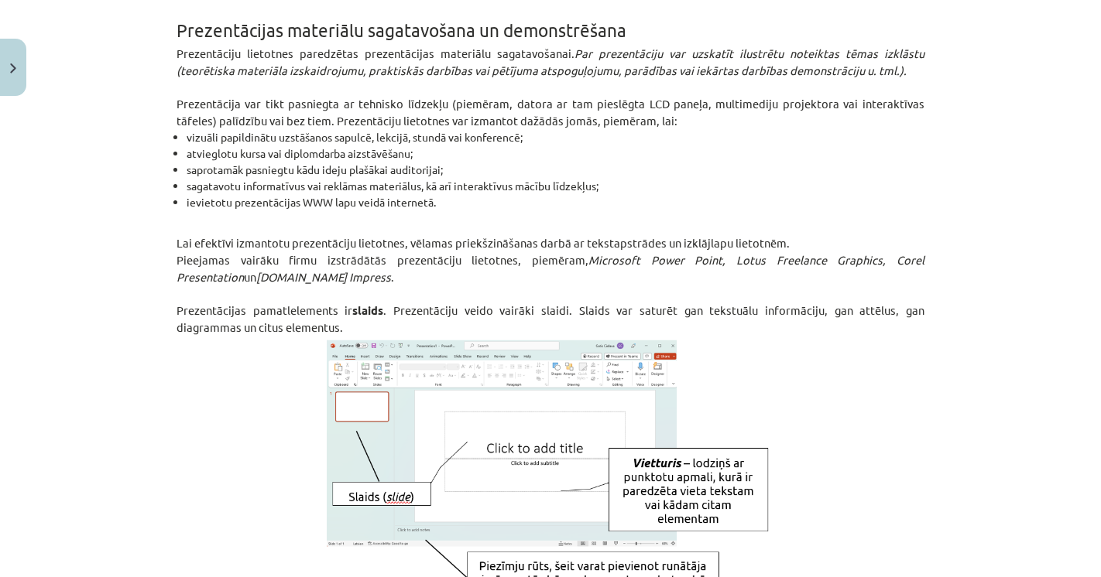
click at [261, 320] on span "Prezentācijas pamatlelements ir slaids . Prezentāciju veido vairāki slaidi. Sla…" at bounding box center [550, 319] width 748 height 32
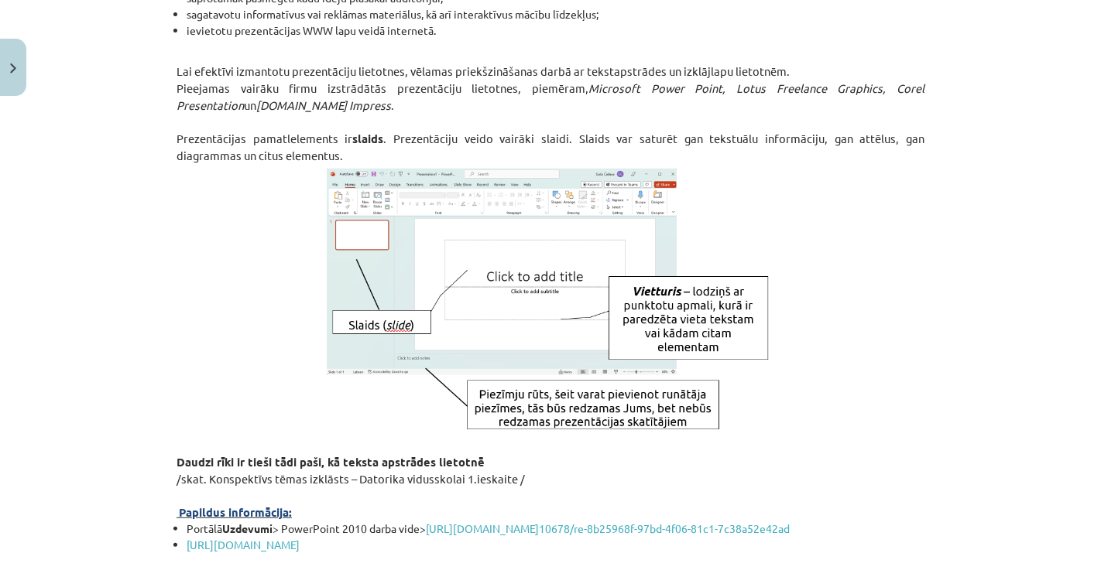
click at [36, 317] on div "Mācību tēma: Datorikas - 10. klases 2. ieskaites mācību materiāls #5 PowerPoint…" at bounding box center [550, 288] width 1101 height 577
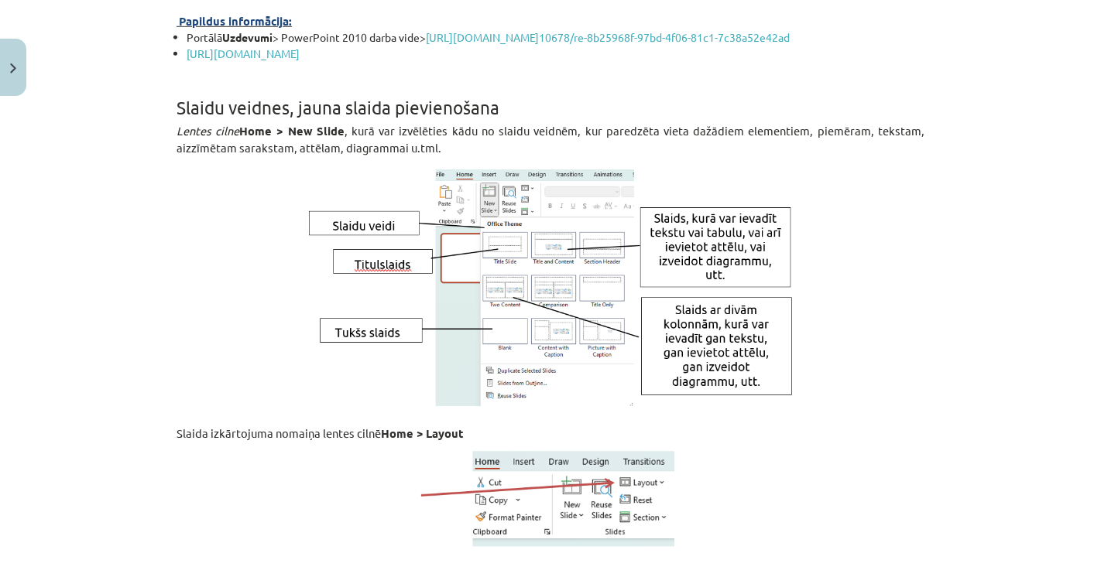
scroll to position [1070, 0]
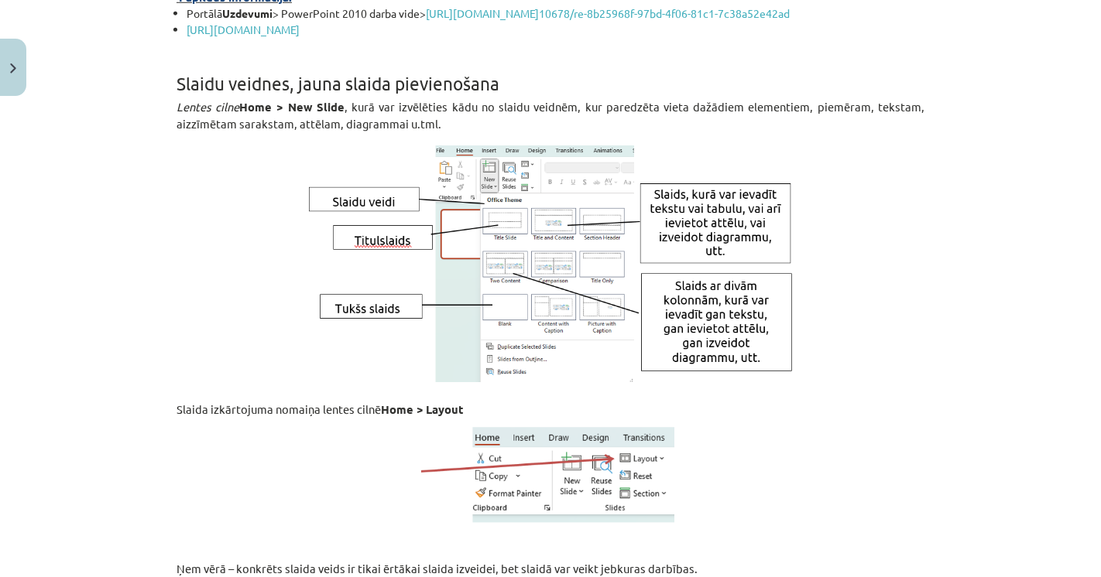
click at [248, 416] on span "Slaida izkārtojuma nomaiņa lentes cilnē Home > Layout" at bounding box center [319, 409] width 287 height 15
click at [247, 416] on span "Slaida izkārtojuma nomaiņa lentes cilnē Home > Layout" at bounding box center [319, 409] width 287 height 15
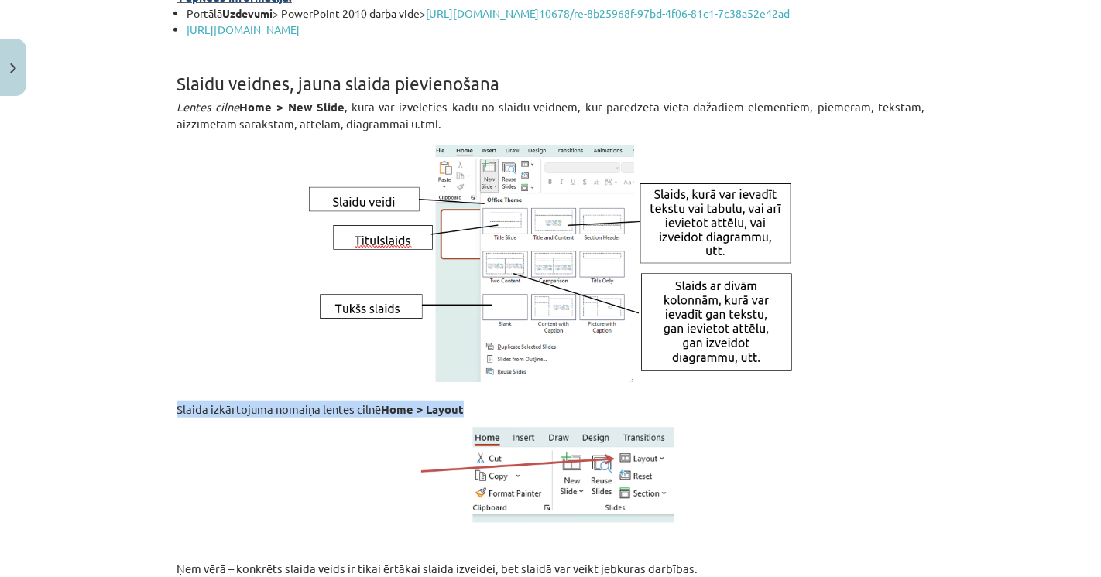
click at [247, 416] on span "Slaida izkārtojuma nomaiņa lentes cilnē Home > Layout" at bounding box center [319, 409] width 287 height 15
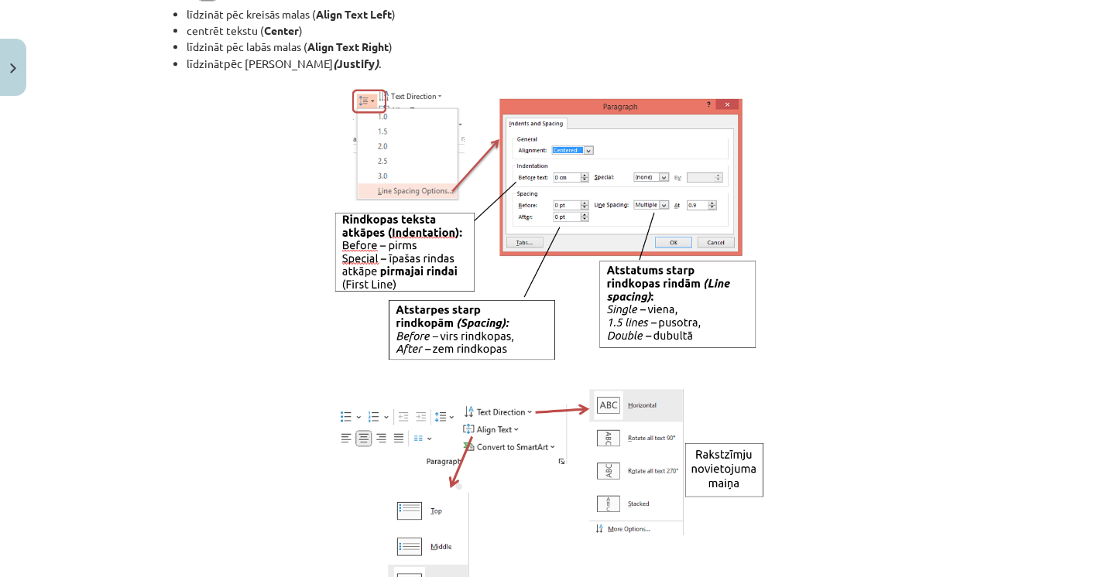
scroll to position [3220, 0]
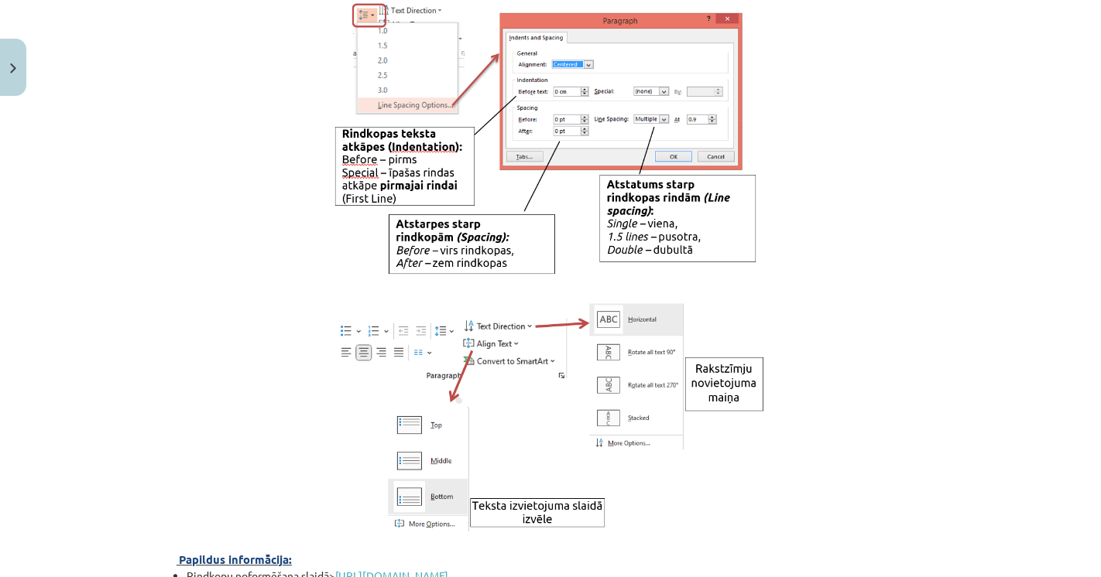
click at [201, 245] on p at bounding box center [550, 136] width 748 height 285
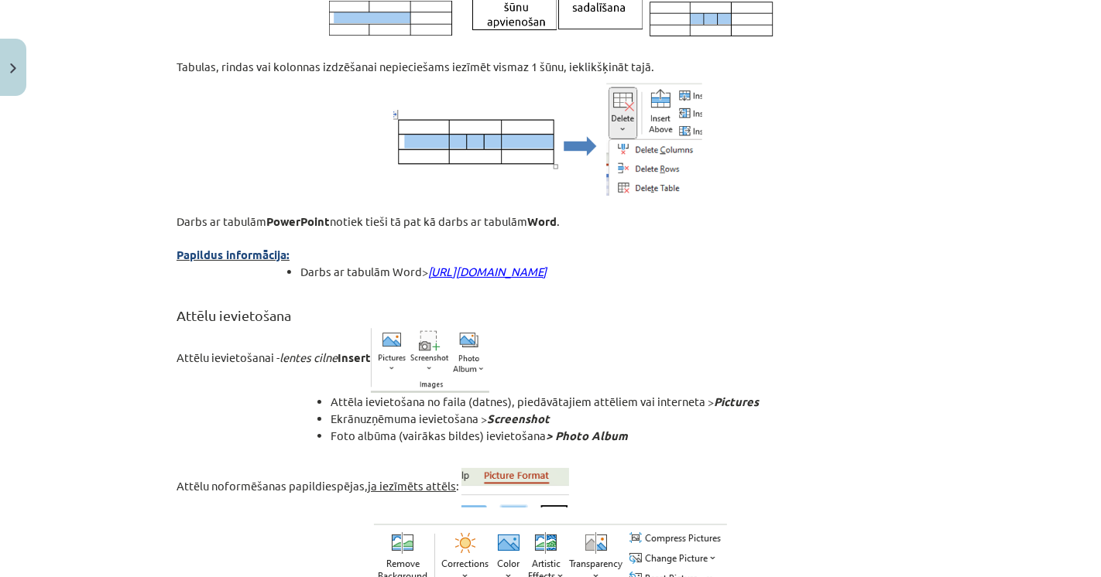
scroll to position [4854, 0]
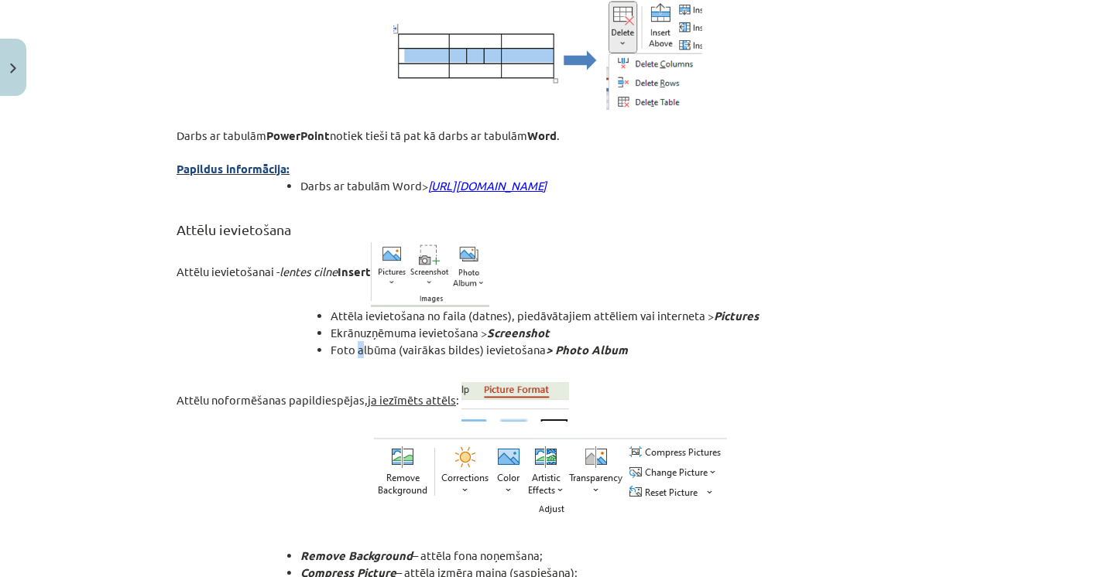
click at [354, 357] on span "Foto albūma (vairākas bildes) ievietošana > Photo Album" at bounding box center [479, 349] width 297 height 15
drag, startPoint x: 287, startPoint y: 416, endPoint x: 258, endPoint y: 400, distance: 33.2
click at [286, 358] on ul "Attēla ievietošana no faila (datnes), piedāvātajiem attēliem vai interneta > Pi…" at bounding box center [566, 332] width 718 height 51
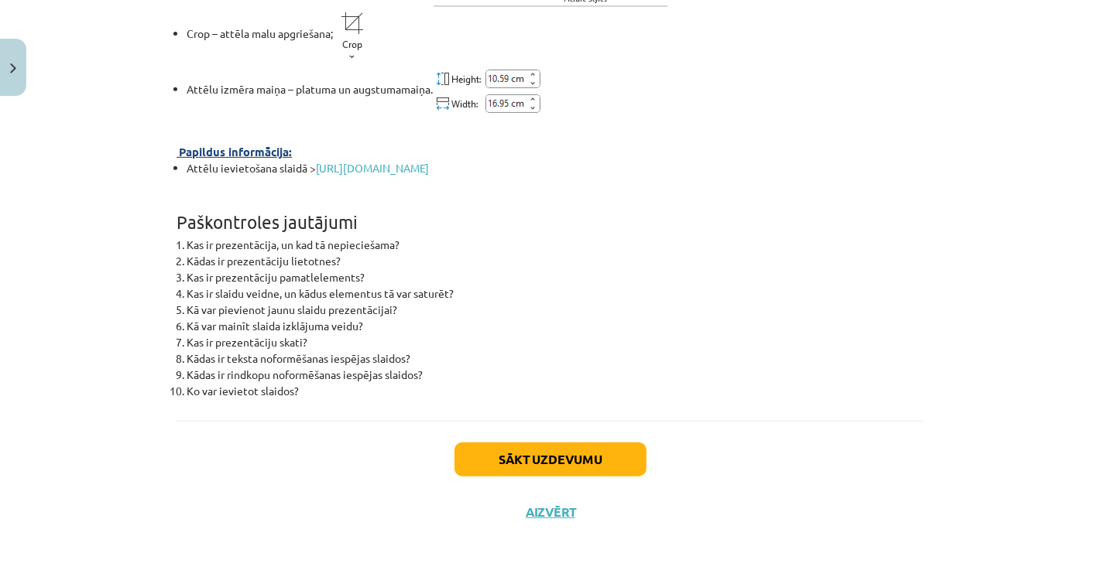
scroll to position [5593, 0]
click at [519, 447] on button "Sākt uzdevumu" at bounding box center [550, 460] width 192 height 34
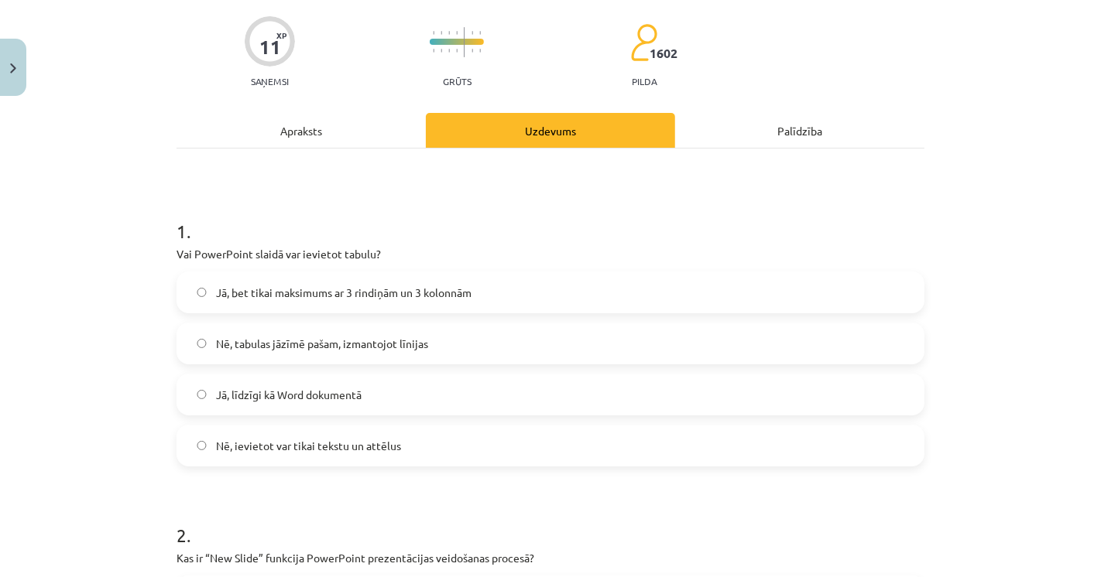
scroll to position [38, 0]
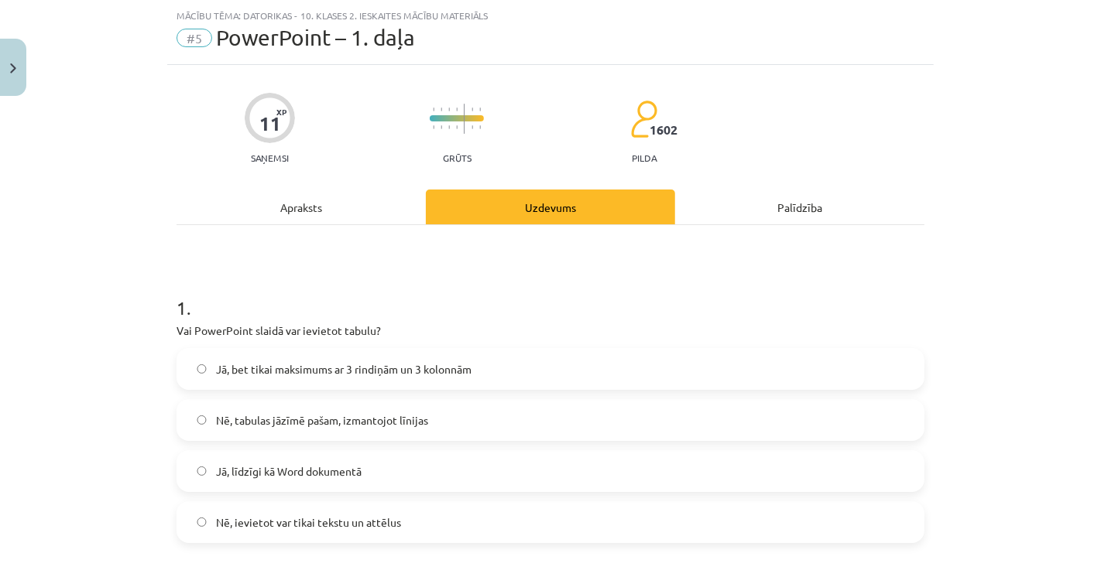
click at [199, 288] on h1 "1 ." at bounding box center [550, 294] width 748 height 48
click at [303, 467] on span "Jā, līdzīgi kā Word dokumentā" at bounding box center [289, 472] width 146 height 16
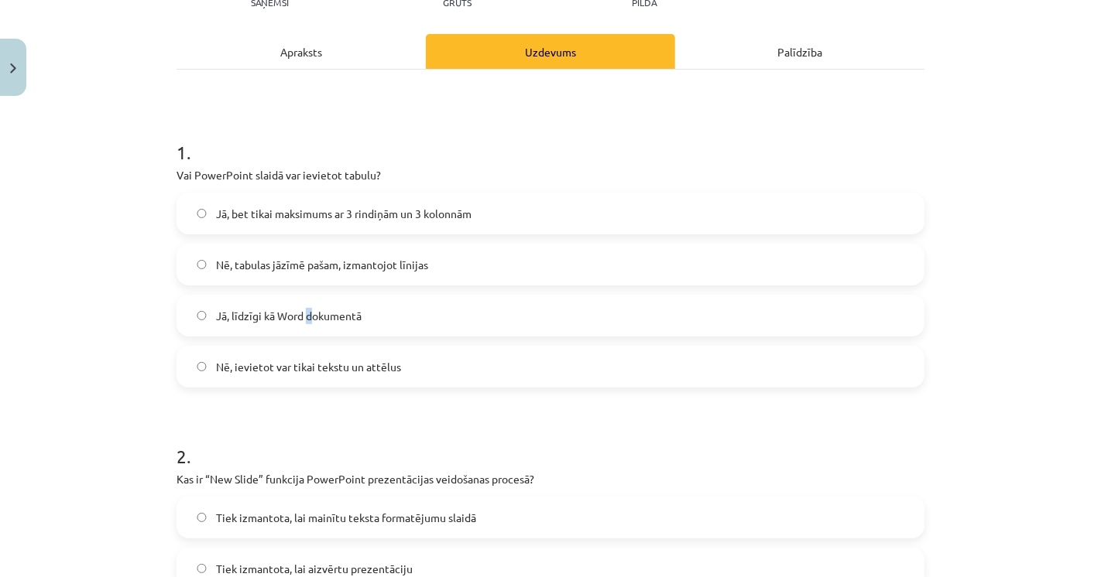
scroll to position [210, 0]
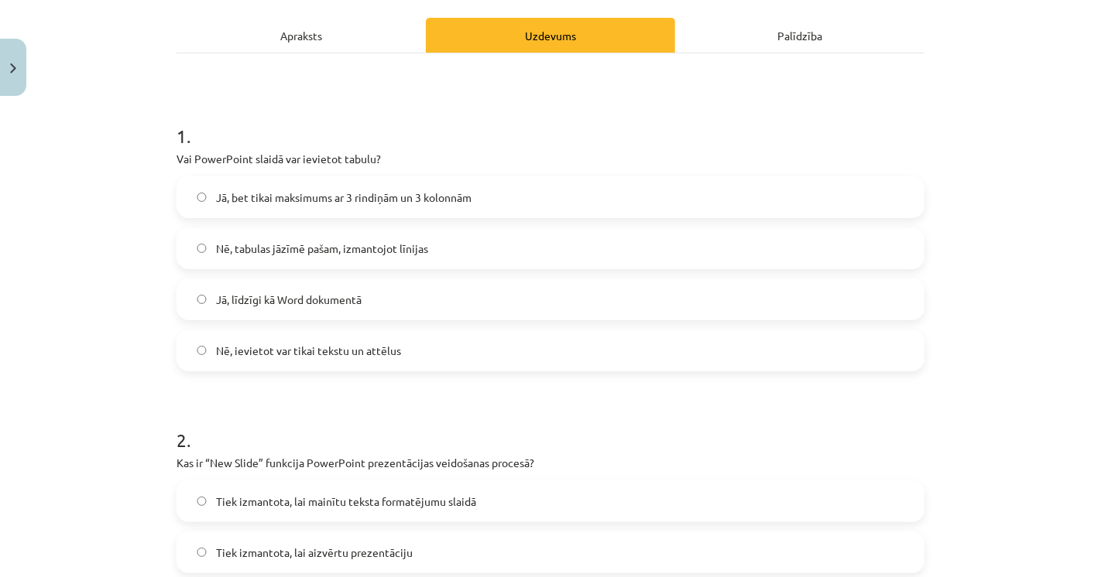
click at [207, 313] on label "Jā, līdzīgi kā Word dokumentā" at bounding box center [550, 299] width 745 height 39
click at [115, 375] on div "Mācību tēma: Datorikas - 10. klases 2. ieskaites mācību materiāls #5 PowerPoint…" at bounding box center [550, 288] width 1101 height 577
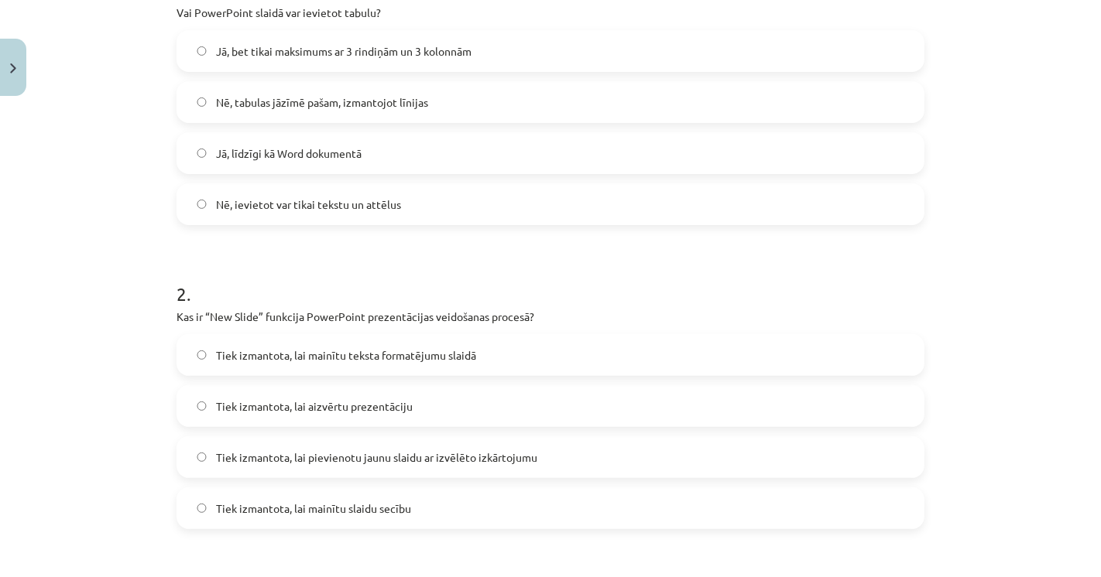
scroll to position [382, 0]
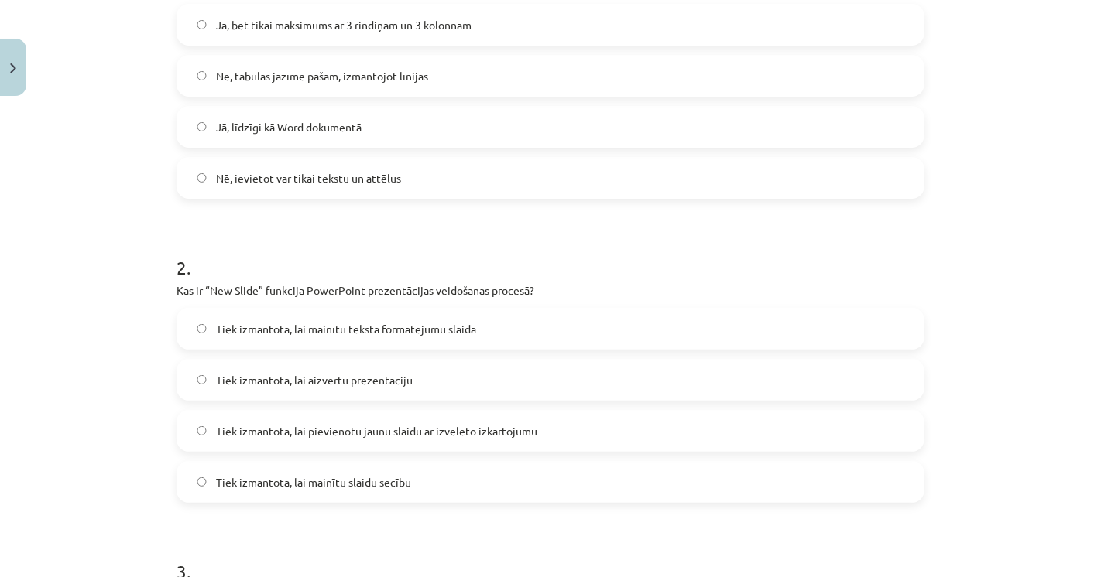
click at [217, 419] on label "Tiek izmantota, lai pievienotu jaunu slaidu ar izvēlēto izkārtojumu" at bounding box center [550, 431] width 745 height 39
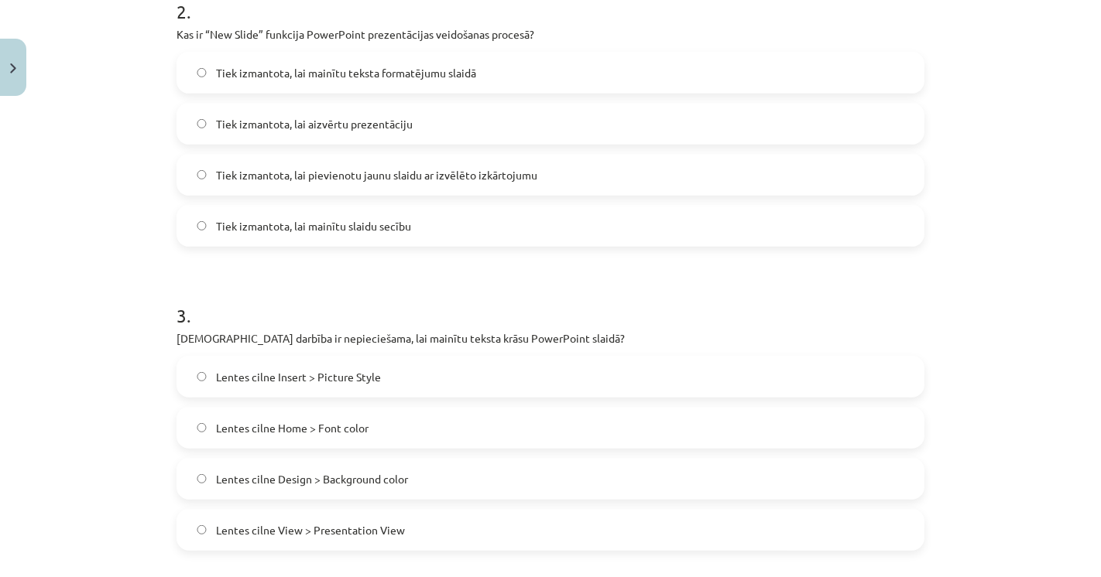
scroll to position [640, 0]
click at [207, 427] on label "Lentes cilne Home > Font color" at bounding box center [550, 426] width 745 height 39
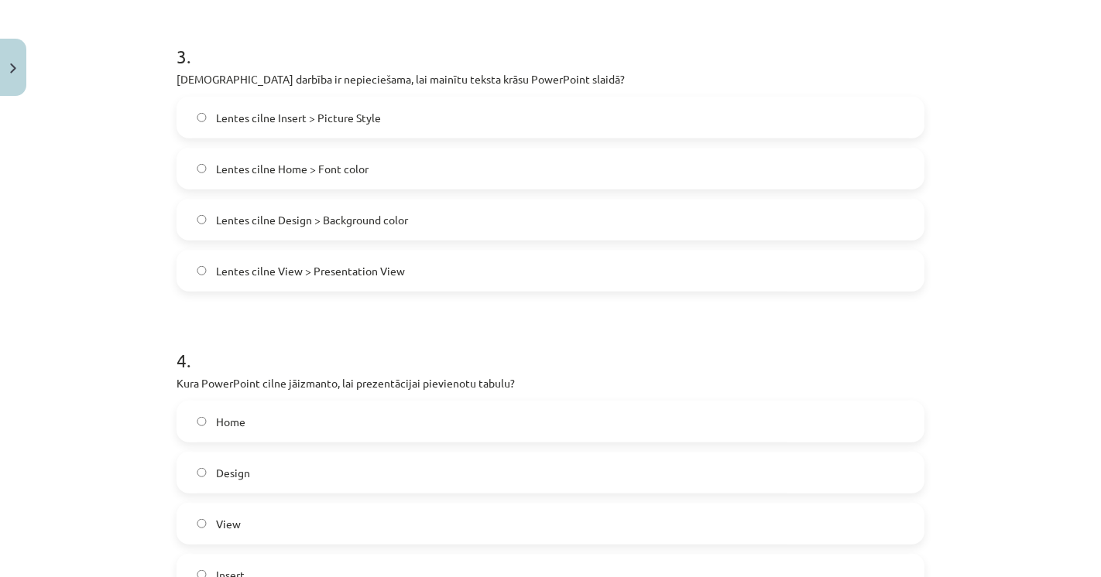
scroll to position [1070, 0]
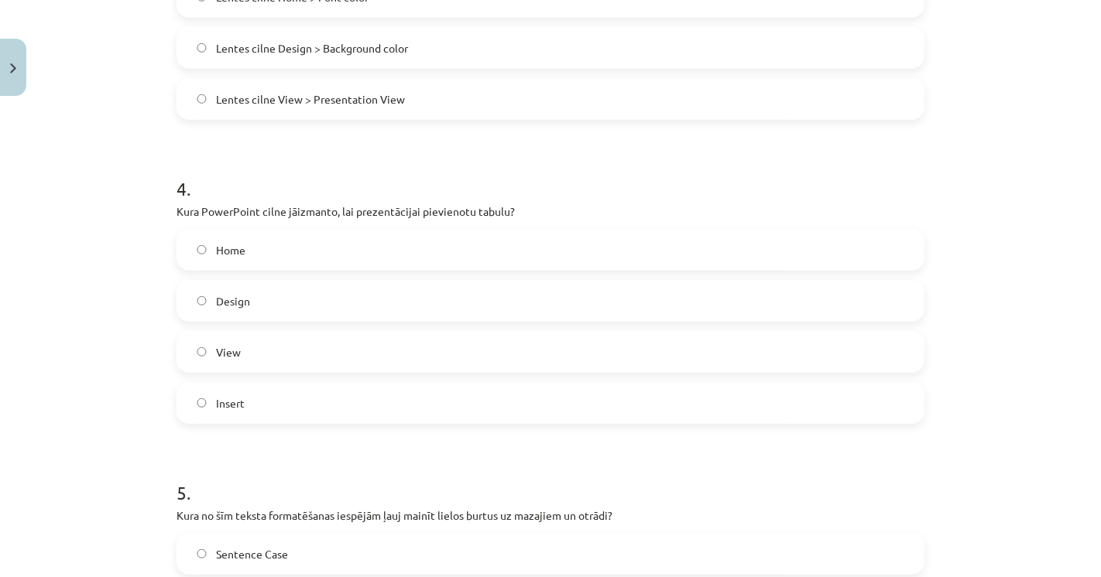
click at [198, 413] on label "Insert" at bounding box center [550, 403] width 745 height 39
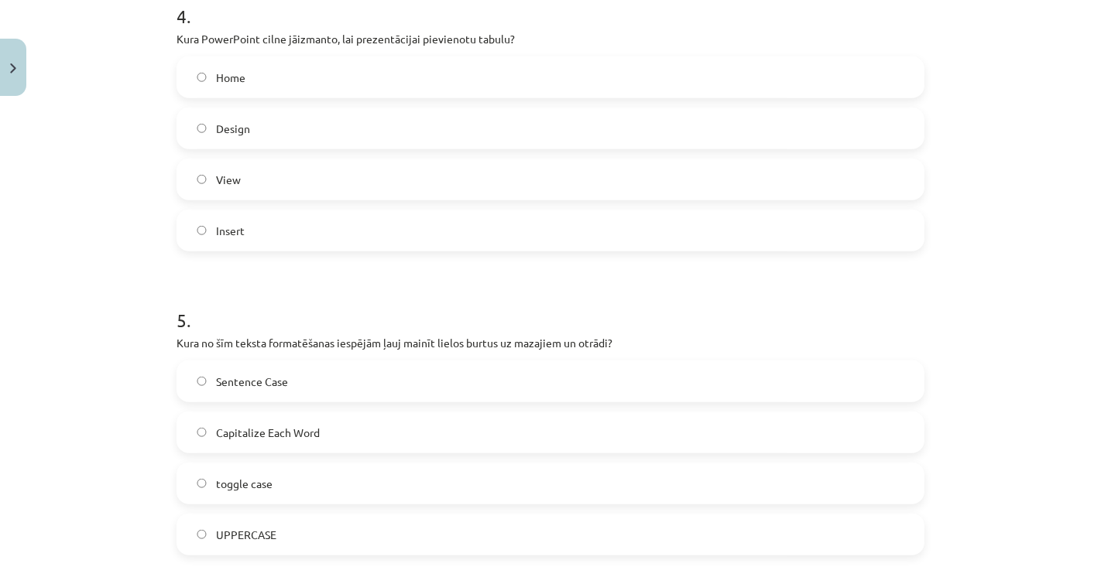
scroll to position [1328, 0]
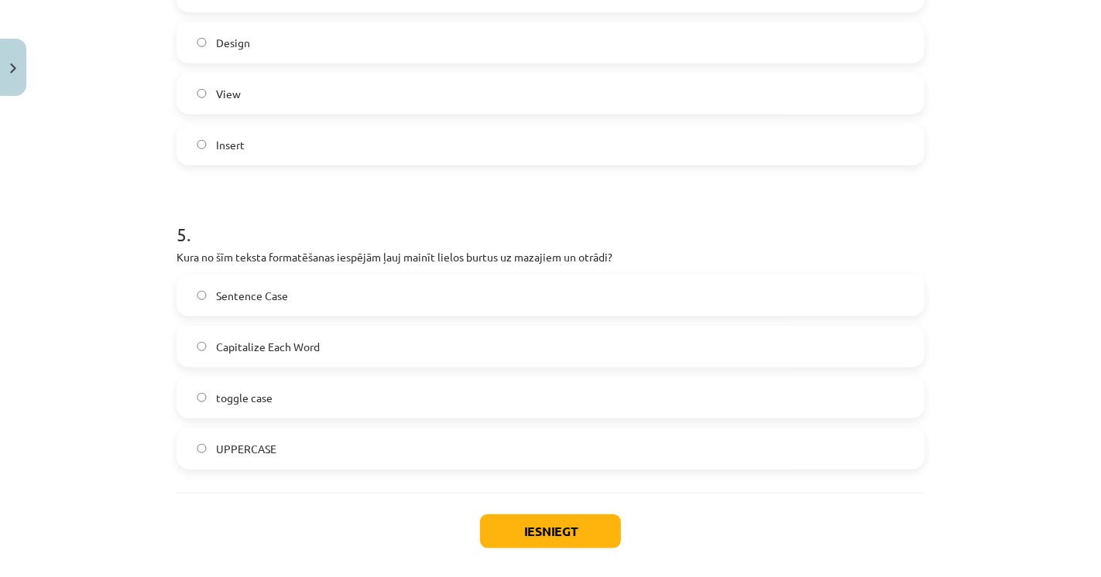
click at [205, 397] on label "toggle case" at bounding box center [550, 398] width 745 height 39
click at [466, 533] on div "Iesniegt Aizvērt" at bounding box center [550, 547] width 748 height 108
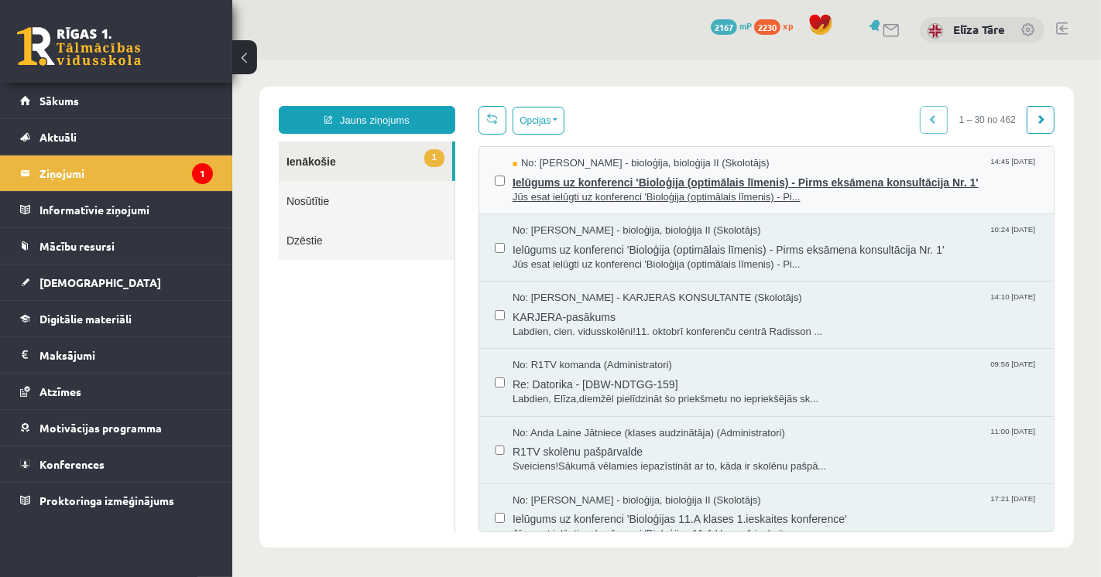
click at [826, 184] on span "Ielūgums uz konferenci 'Bioloģija (optimālais līmenis) - Pirms eksāmena konsult…" at bounding box center [775, 179] width 526 height 19
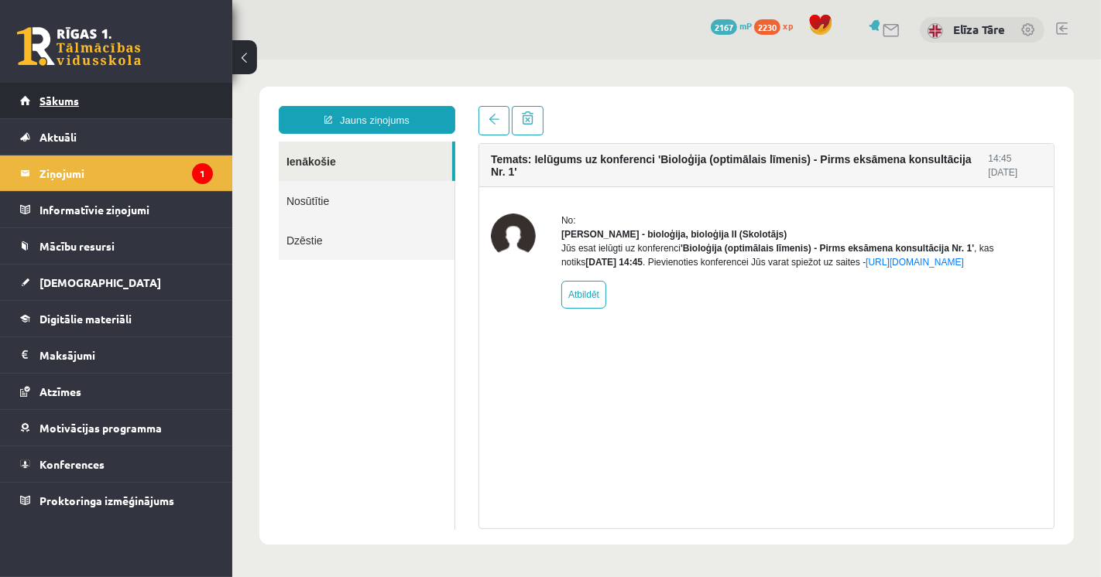
click at [71, 108] on link "Sākums" at bounding box center [116, 101] width 193 height 36
